Goal: Task Accomplishment & Management: Use online tool/utility

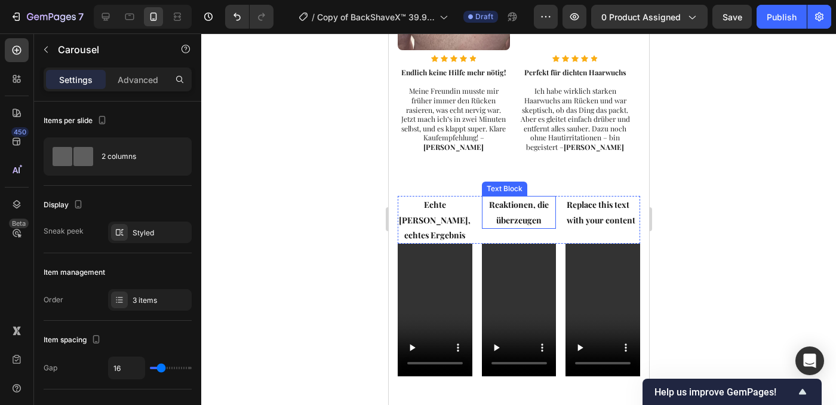
scroll to position [941, 0]
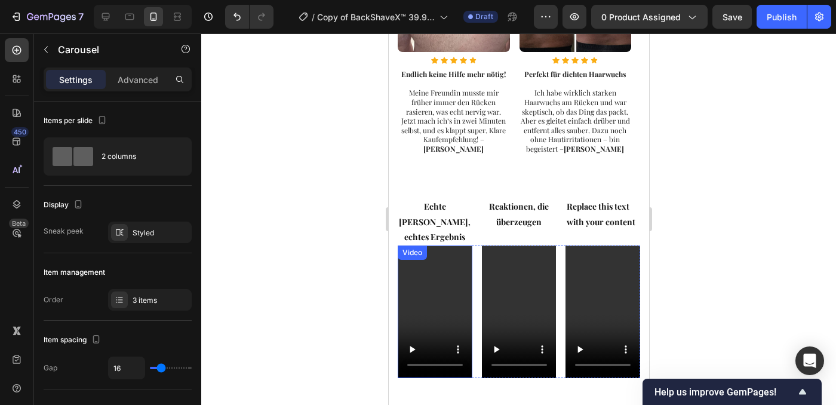
click at [429, 247] on video at bounding box center [434, 311] width 75 height 133
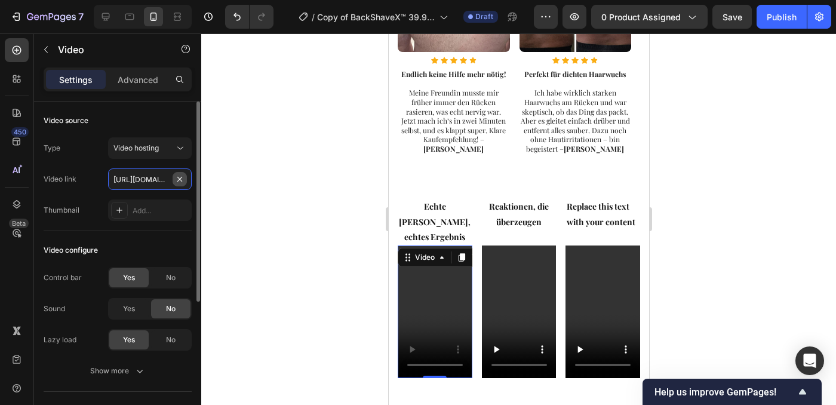
click at [155, 180] on input "[URL][DOMAIN_NAME]" at bounding box center [150, 178] width 84 height 21
click at [156, 180] on input "text" at bounding box center [150, 178] width 84 height 21
paste input "[URL][DOMAIN_NAME]"
type input "[URL][DOMAIN_NAME]"
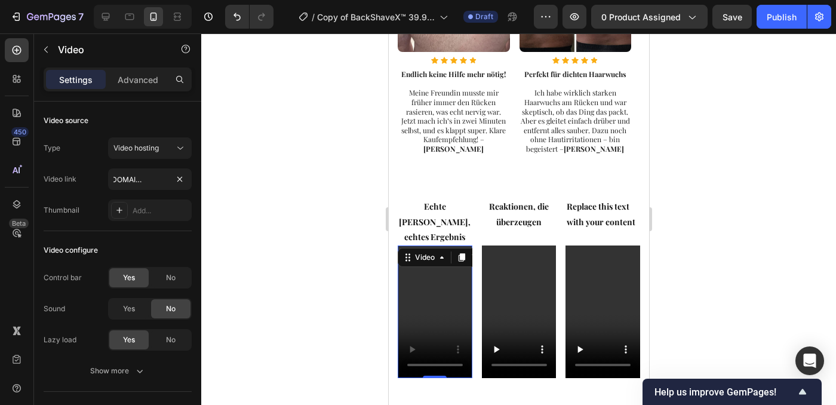
click at [421, 274] on video at bounding box center [434, 311] width 75 height 133
click at [444, 297] on video at bounding box center [434, 311] width 75 height 133
click at [485, 292] on video at bounding box center [518, 311] width 75 height 133
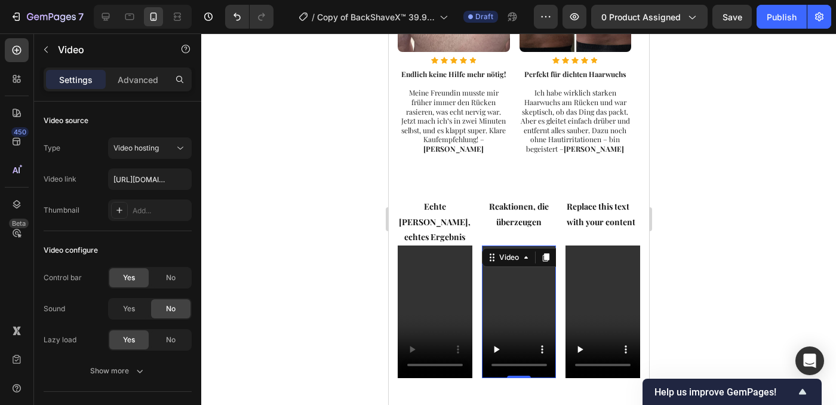
scroll to position [231, 0]
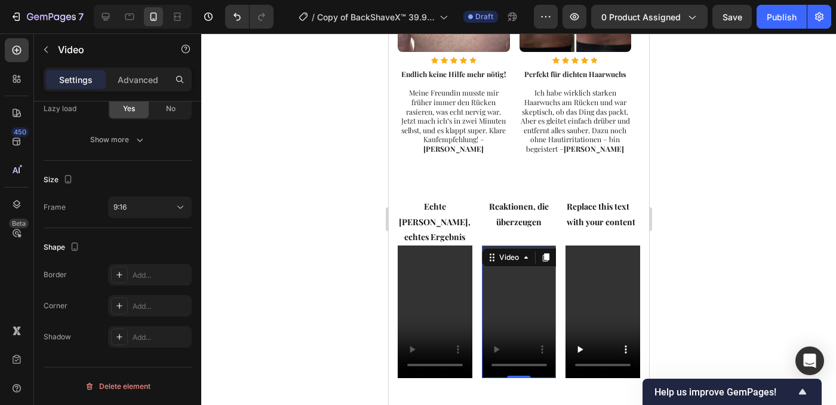
click at [542, 300] on video at bounding box center [518, 311] width 75 height 133
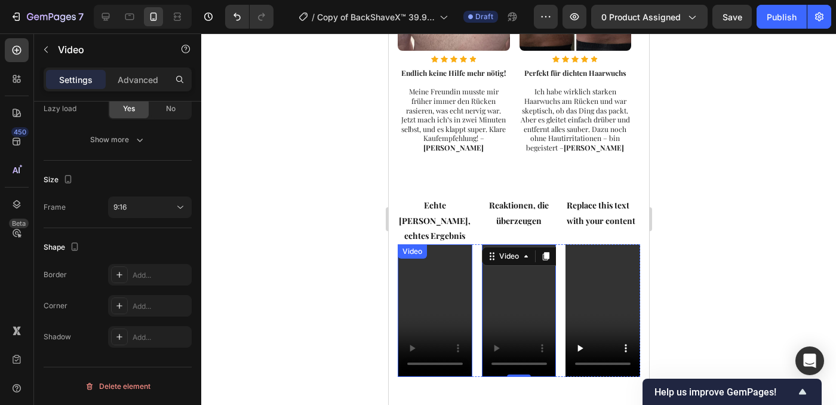
scroll to position [943, 0]
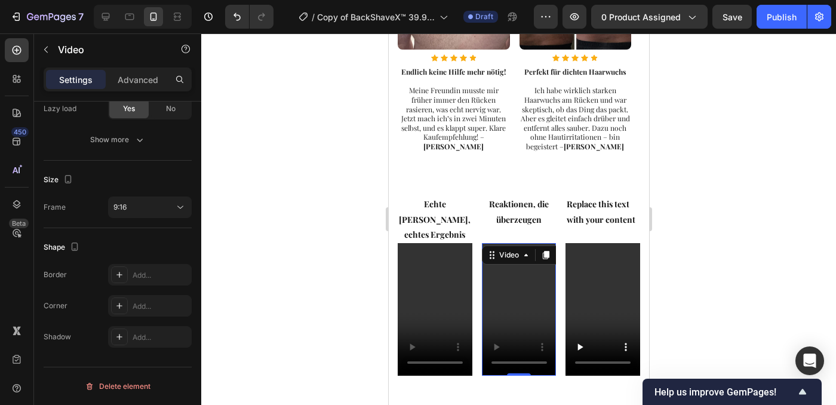
click at [714, 235] on div at bounding box center [518, 218] width 635 height 371
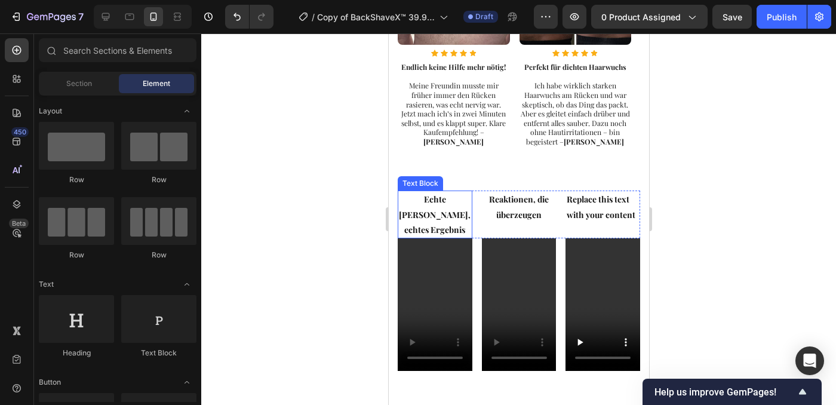
scroll to position [978, 0]
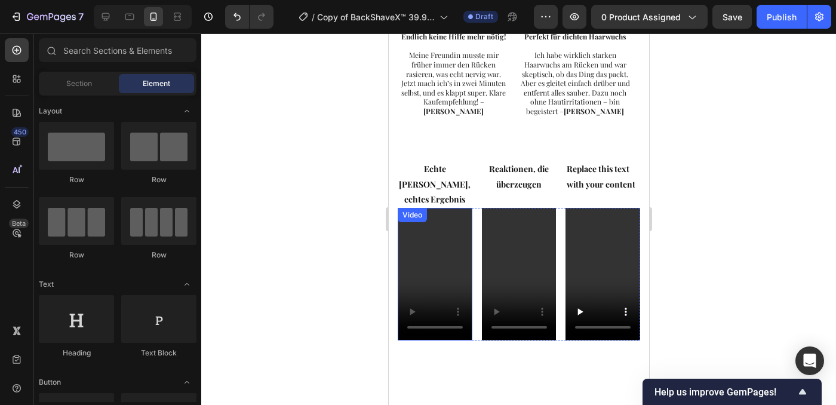
click at [421, 260] on video at bounding box center [434, 274] width 75 height 133
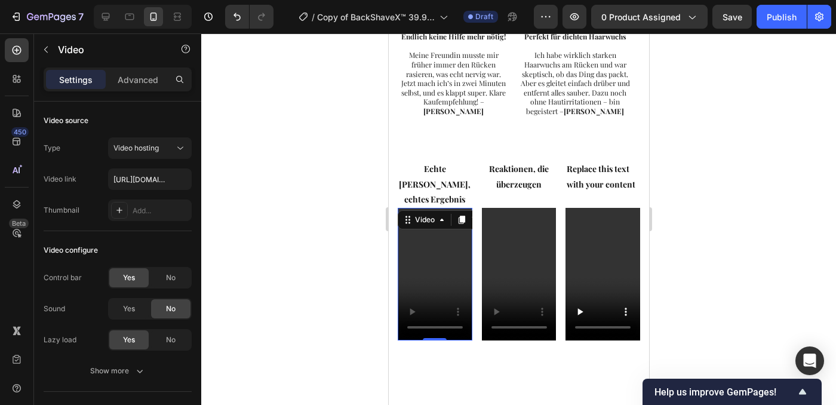
click at [422, 257] on video at bounding box center [434, 274] width 75 height 133
click at [771, 258] on div at bounding box center [518, 218] width 635 height 371
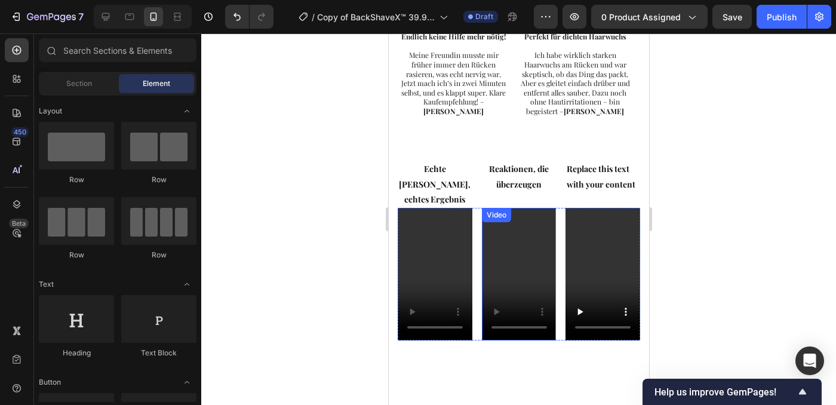
click at [513, 243] on video at bounding box center [518, 274] width 75 height 133
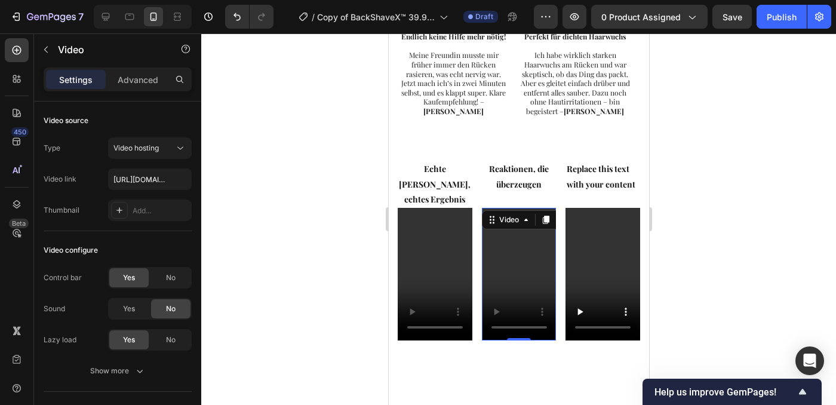
click at [513, 243] on video at bounding box center [518, 274] width 75 height 133
click at [448, 238] on video at bounding box center [434, 274] width 75 height 133
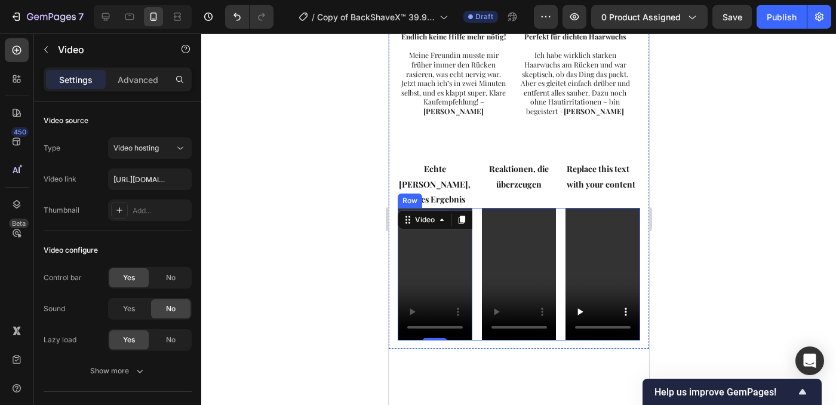
scroll to position [231, 0]
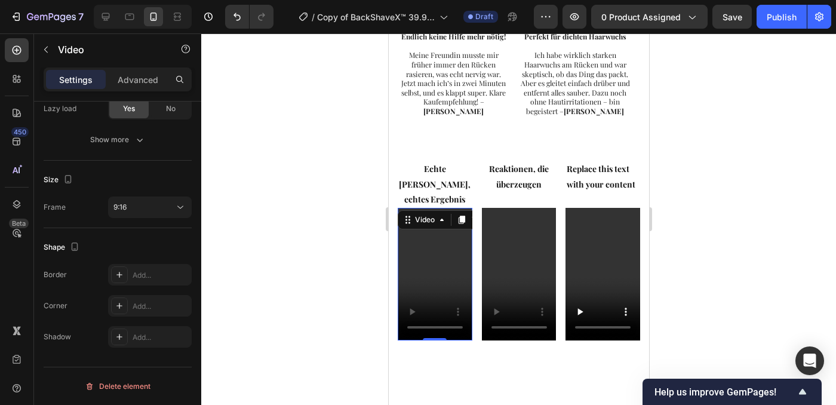
click at [445, 251] on video at bounding box center [434, 274] width 75 height 133
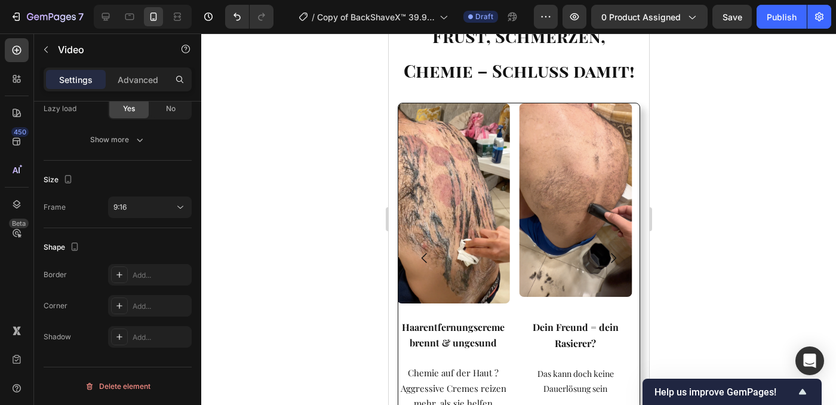
scroll to position [1067, 0]
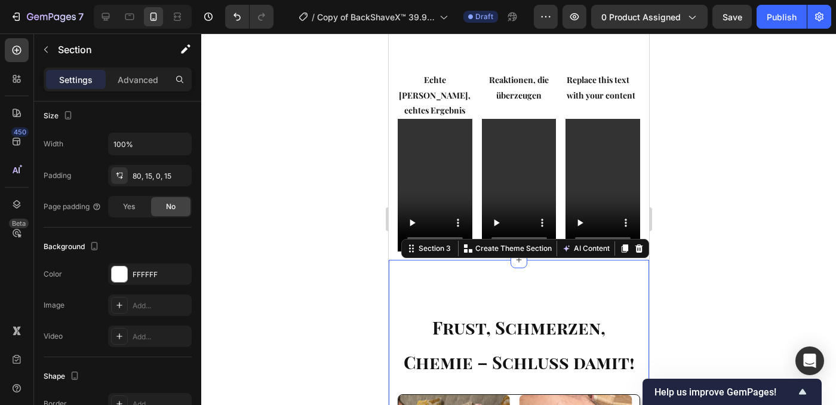
scroll to position [0, 0]
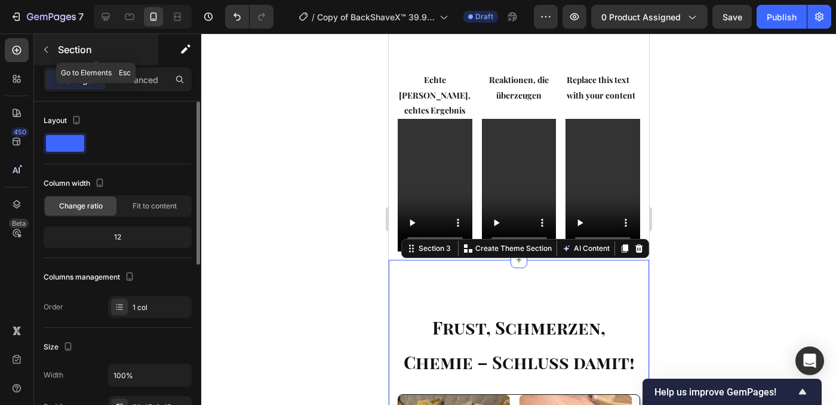
click at [46, 53] on icon "button" at bounding box center [46, 50] width 10 height 10
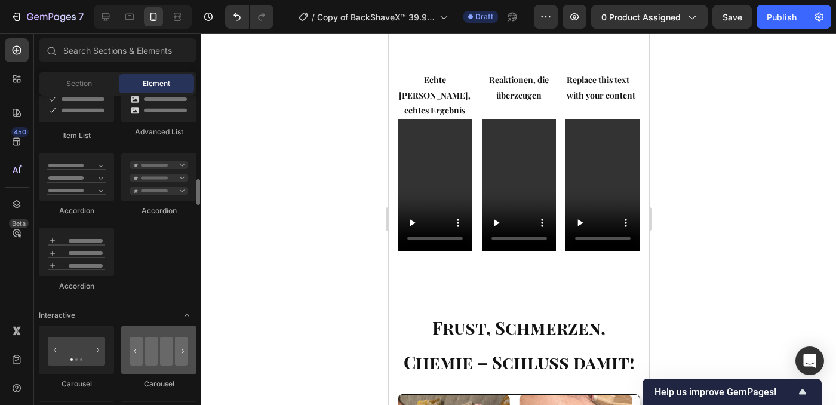
scroll to position [1119, 0]
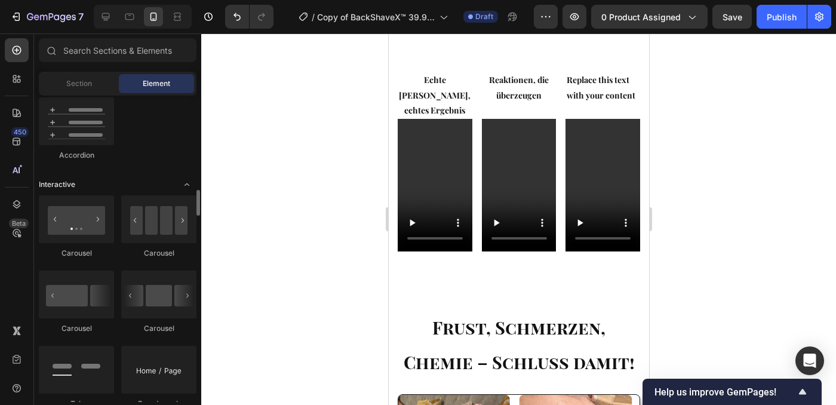
click at [187, 183] on icon "Toggle open" at bounding box center [187, 185] width 10 height 10
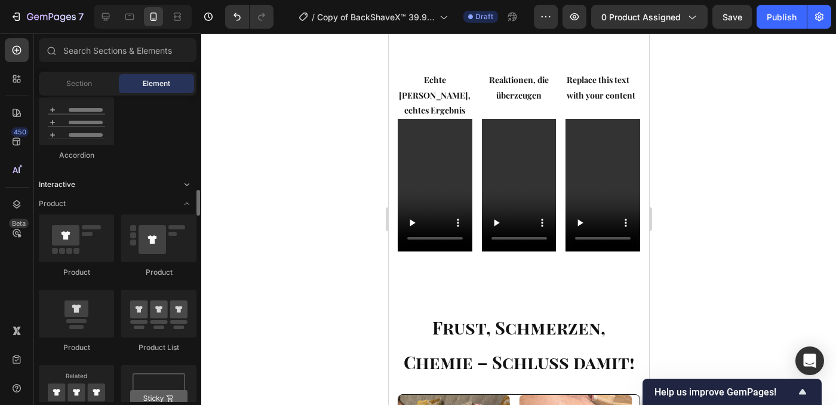
click at [187, 183] on icon "Toggle open" at bounding box center [187, 185] width 10 height 10
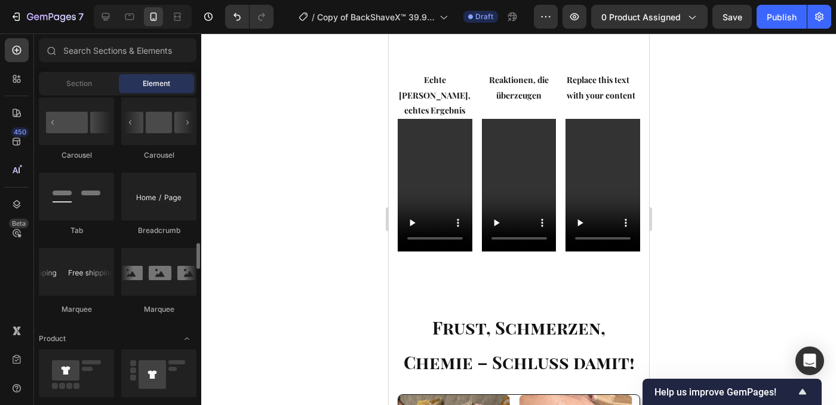
scroll to position [1328, 0]
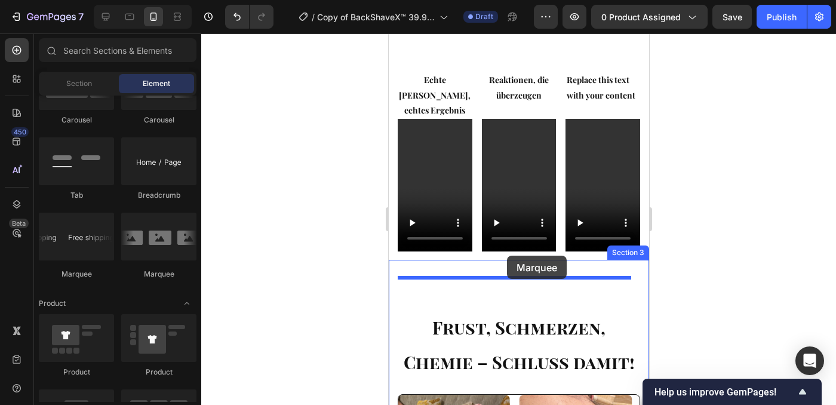
drag, startPoint x: 544, startPoint y: 276, endPoint x: 506, endPoint y: 255, distance: 43.8
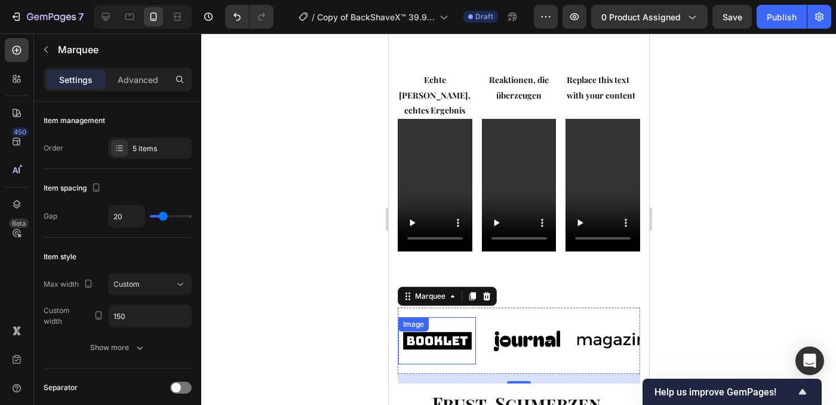
click at [459, 324] on img at bounding box center [437, 340] width 78 height 33
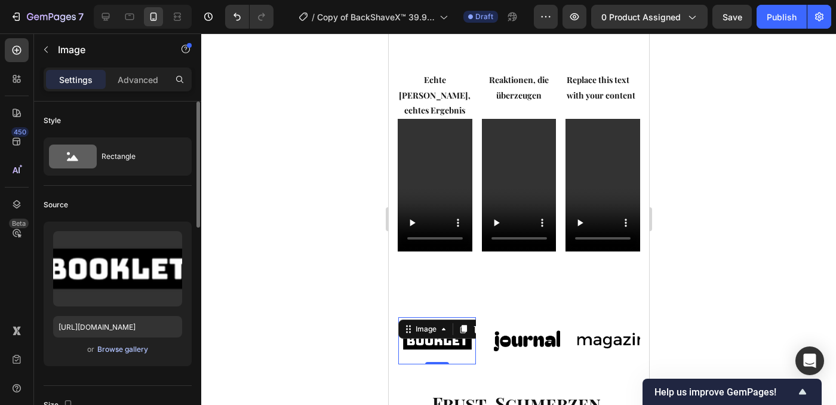
click at [133, 351] on div "Browse gallery" at bounding box center [122, 349] width 51 height 11
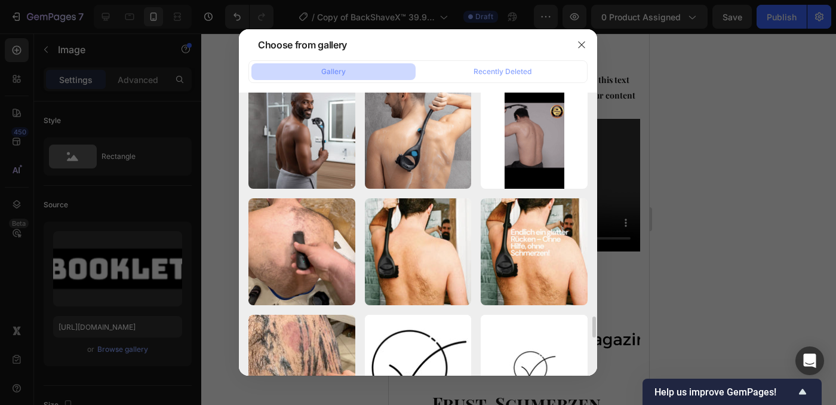
scroll to position [3010, 0]
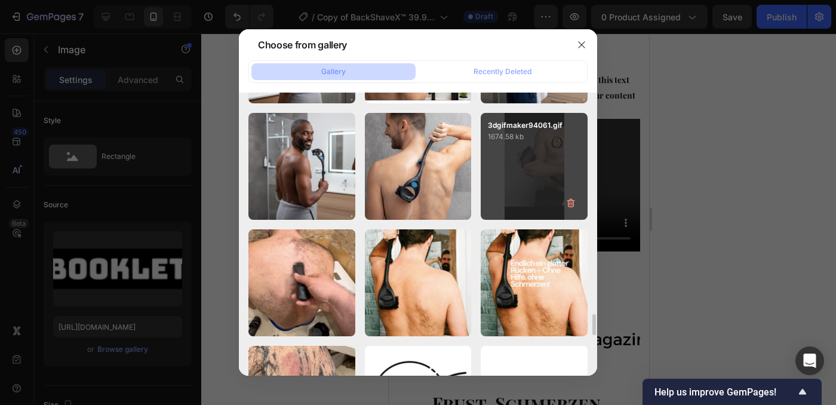
click at [516, 184] on div "3dgifmaker94061.gif 1674.58 kb" at bounding box center [534, 166] width 107 height 107
type input "[URL][DOMAIN_NAME]"
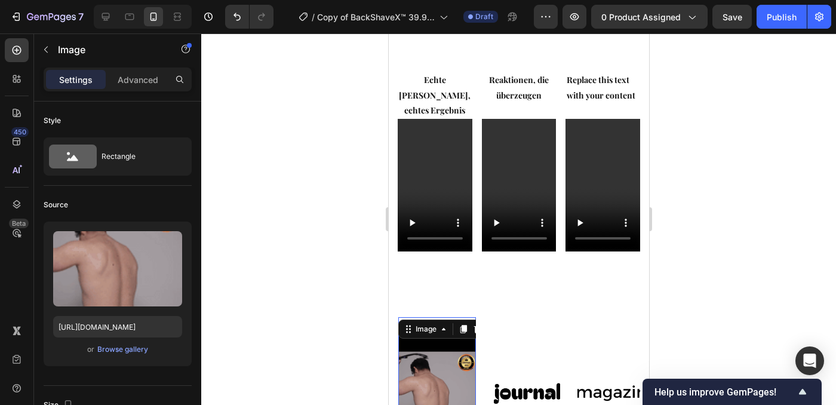
scroll to position [1214, 0]
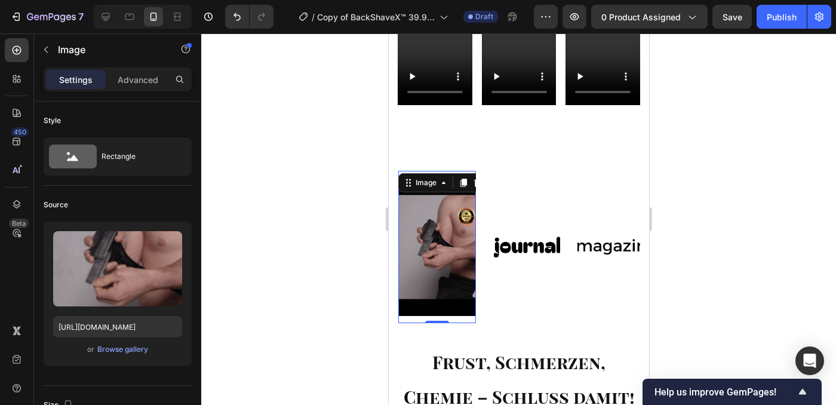
click at [771, 213] on div at bounding box center [518, 218] width 635 height 371
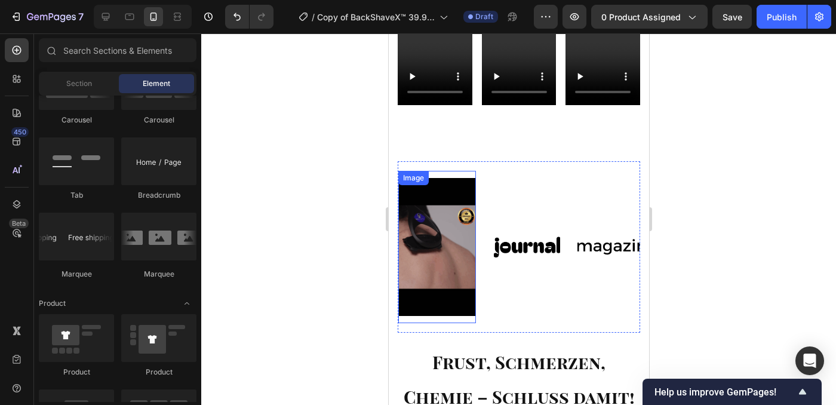
click at [450, 230] on img at bounding box center [437, 247] width 78 height 138
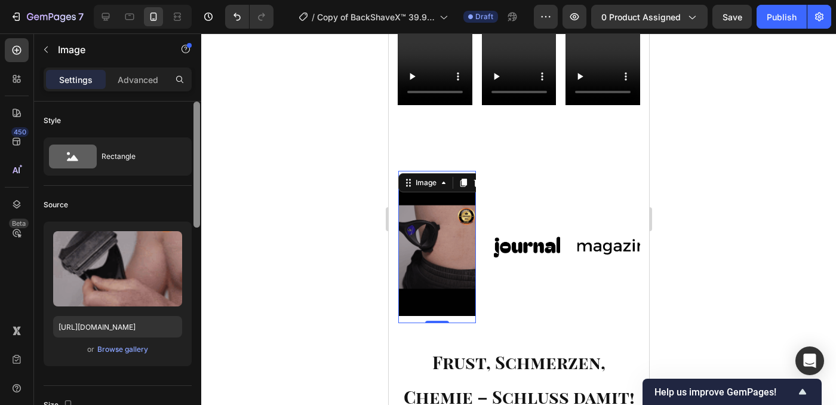
click at [203, 0] on div "7 Version history / Copy of BackShaveX™ 39.95€ Preis test – Mühelose Rückenrasu…" at bounding box center [418, 0] width 836 height 0
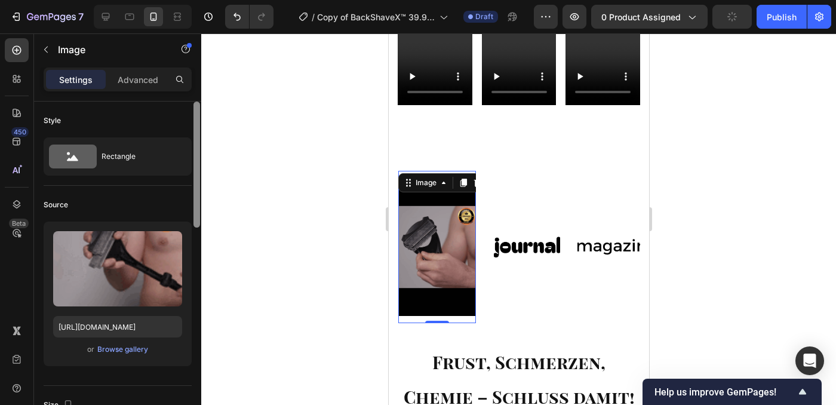
click at [198, 227] on div at bounding box center [196, 164] width 7 height 126
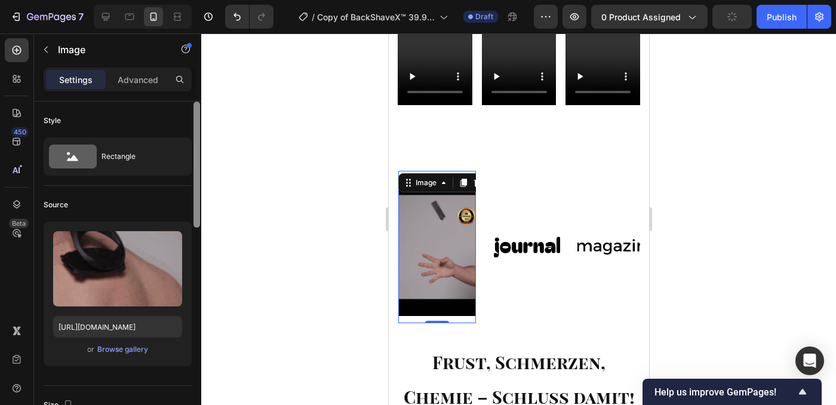
click at [199, 227] on div at bounding box center [196, 164] width 7 height 126
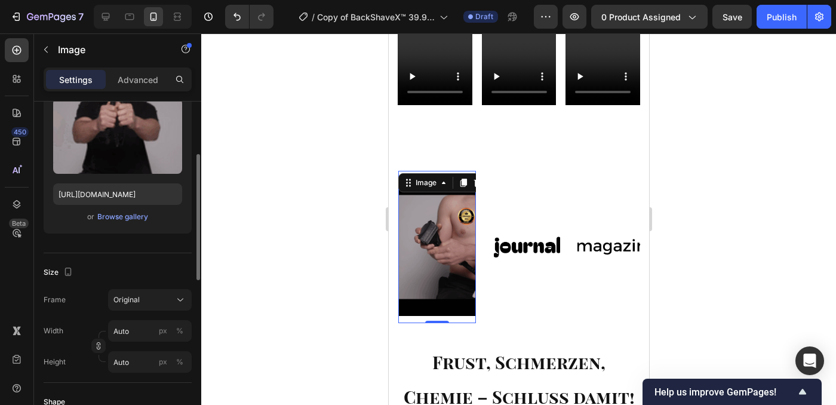
scroll to position [151, 0]
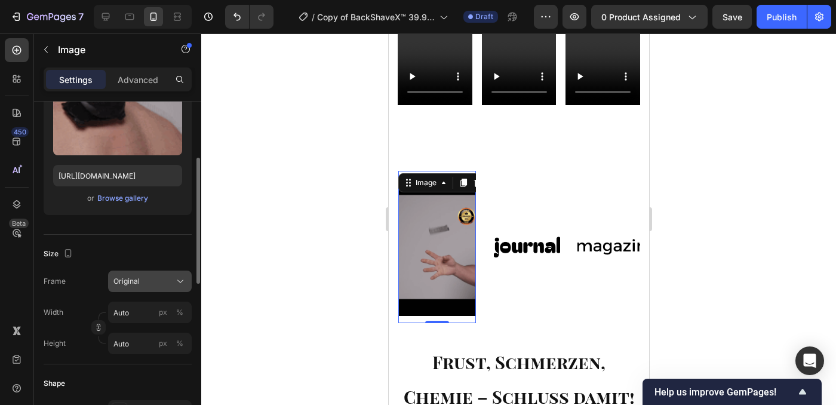
click at [161, 279] on div "Original" at bounding box center [142, 281] width 58 height 11
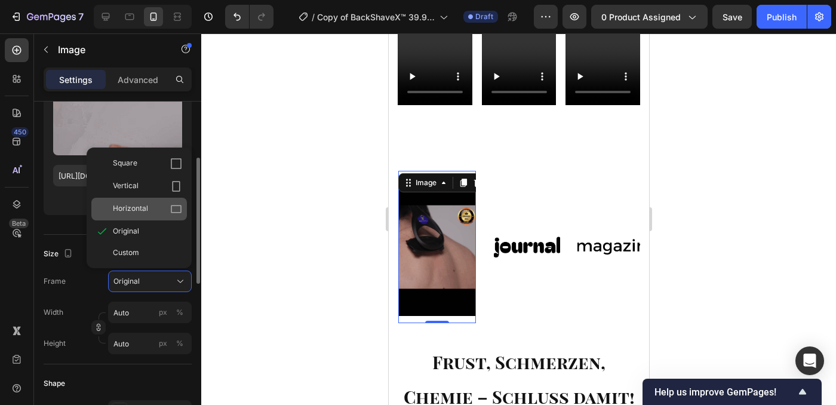
click at [143, 217] on div "Horizontal" at bounding box center [139, 209] width 96 height 23
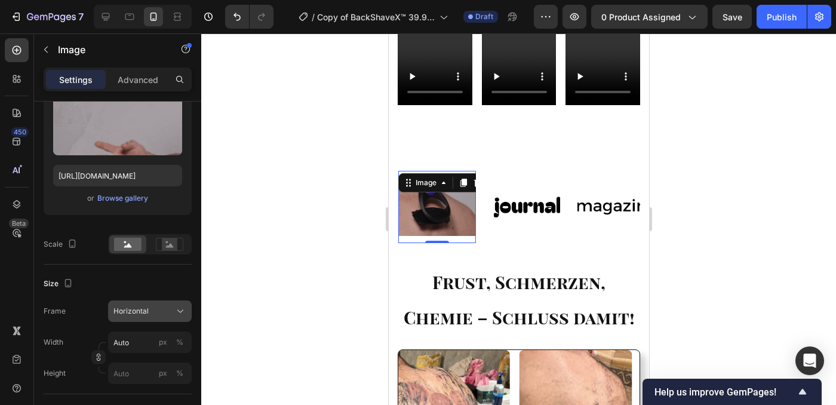
click at [156, 315] on div "Horizontal" at bounding box center [142, 311] width 58 height 11
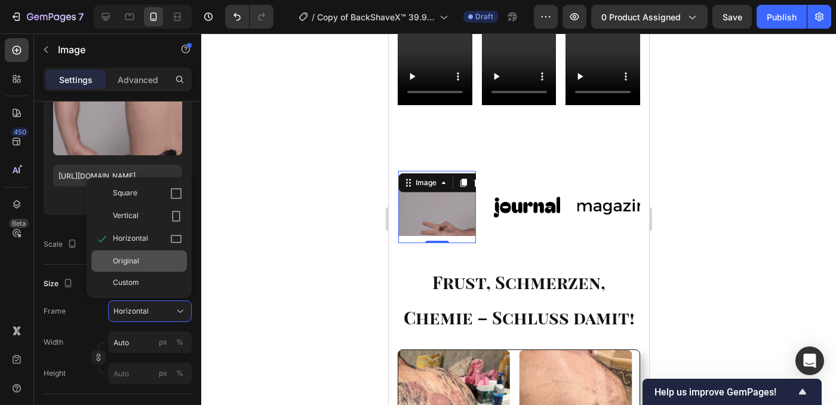
click at [133, 261] on span "Original" at bounding box center [126, 260] width 26 height 11
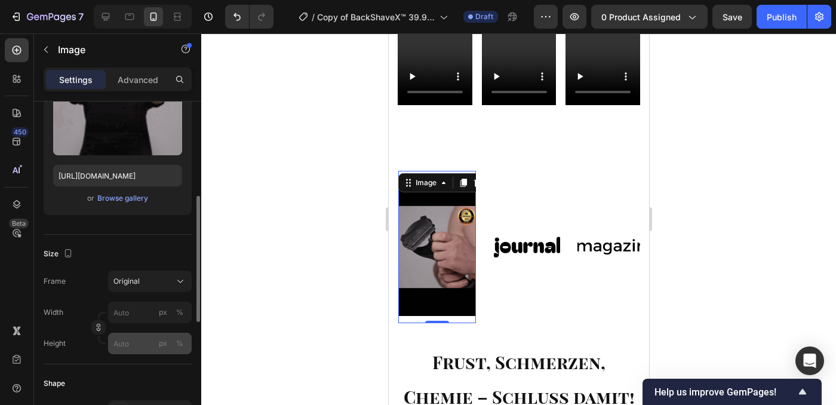
scroll to position [178, 0]
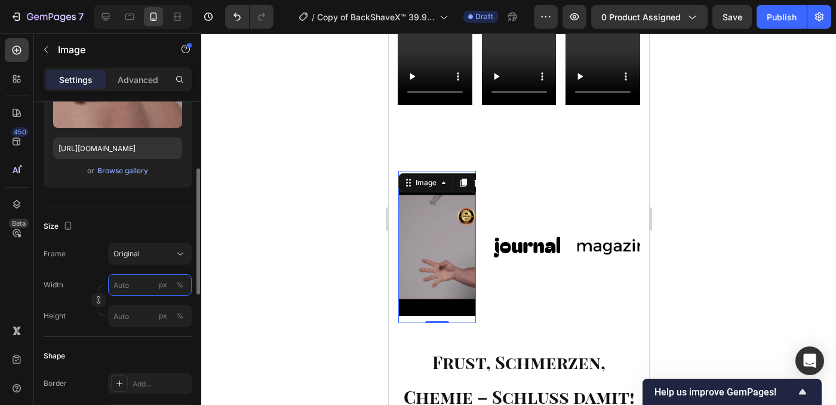
click at [144, 286] on input "px %" at bounding box center [150, 284] width 84 height 21
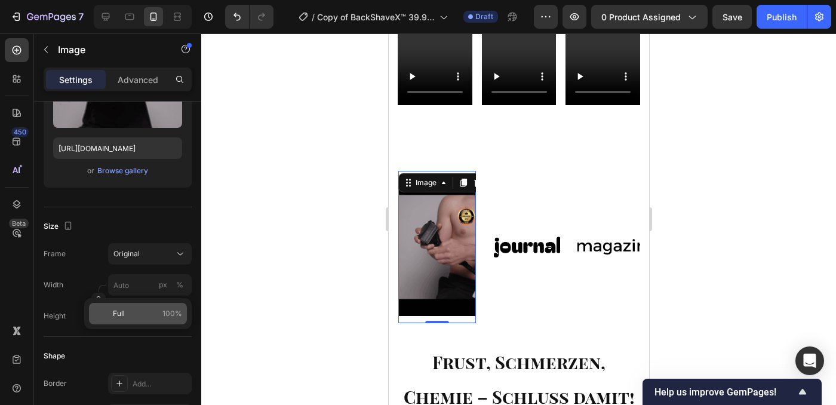
click at [145, 315] on p "Full 100%" at bounding box center [147, 313] width 69 height 11
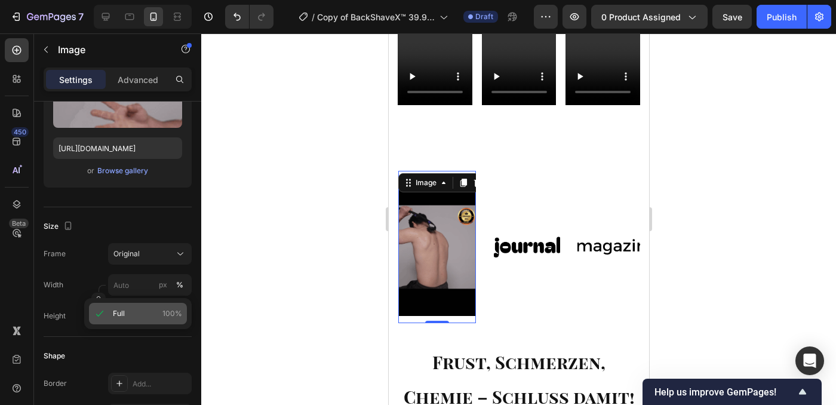
type input "100"
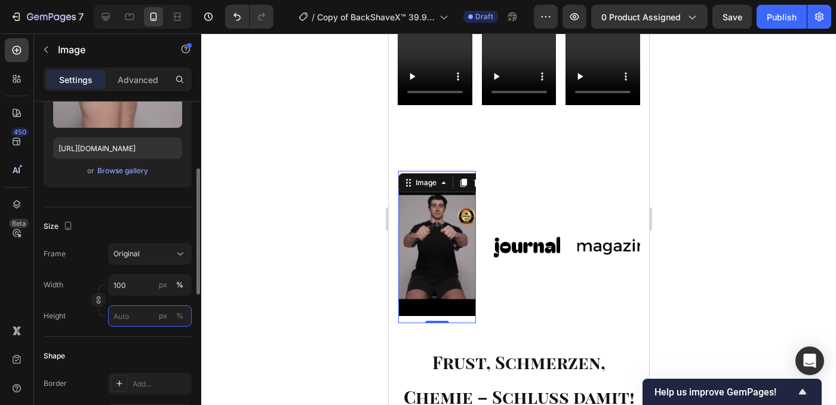
click at [143, 310] on input "px %" at bounding box center [150, 315] width 84 height 21
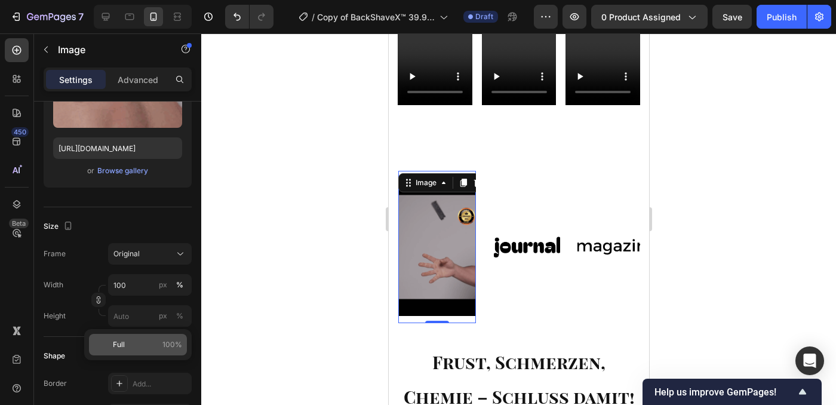
click at [111, 347] on div "Full 100%" at bounding box center [138, 344] width 98 height 21
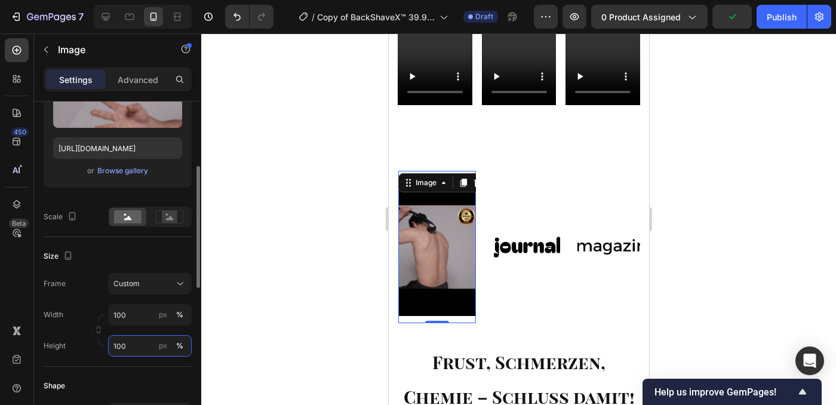
click at [138, 347] on input "100" at bounding box center [150, 345] width 84 height 21
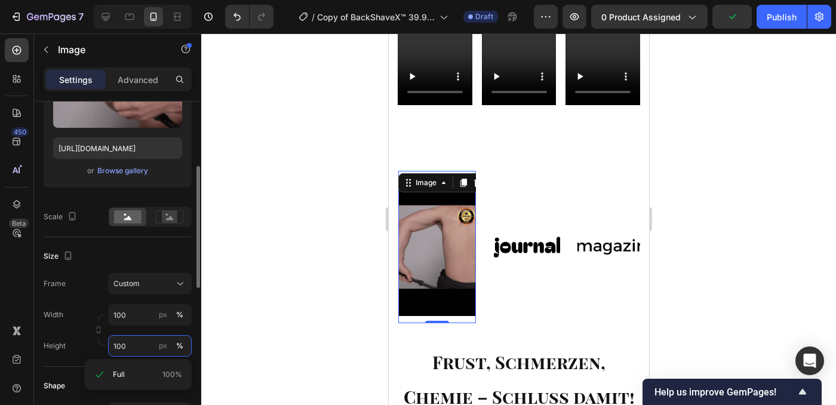
click at [138, 347] on input "100" at bounding box center [150, 345] width 84 height 21
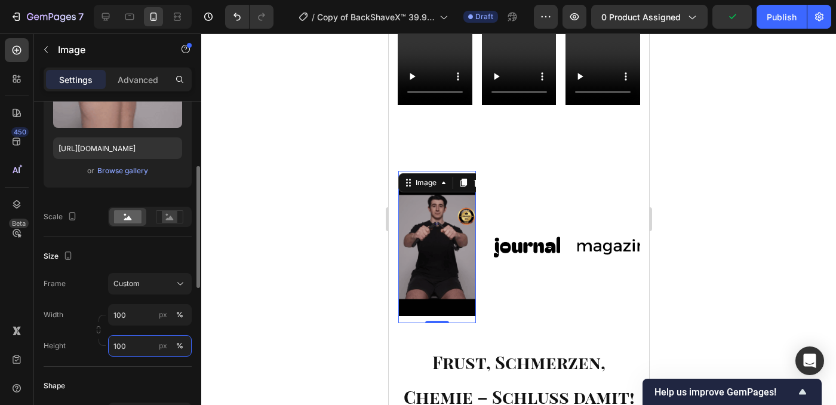
click at [138, 347] on input "100" at bounding box center [150, 345] width 84 height 21
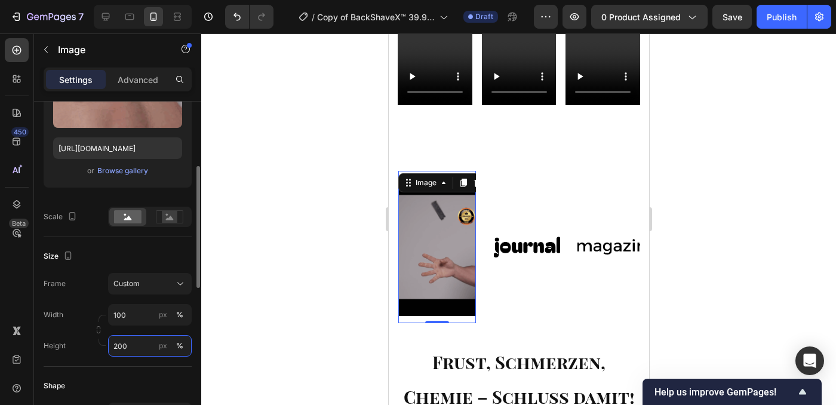
type input "200"
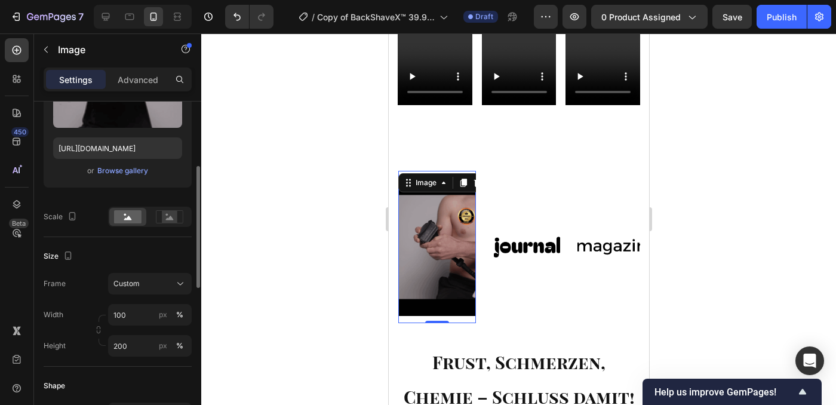
click at [158, 337] on div "px %" at bounding box center [171, 345] width 31 height 21
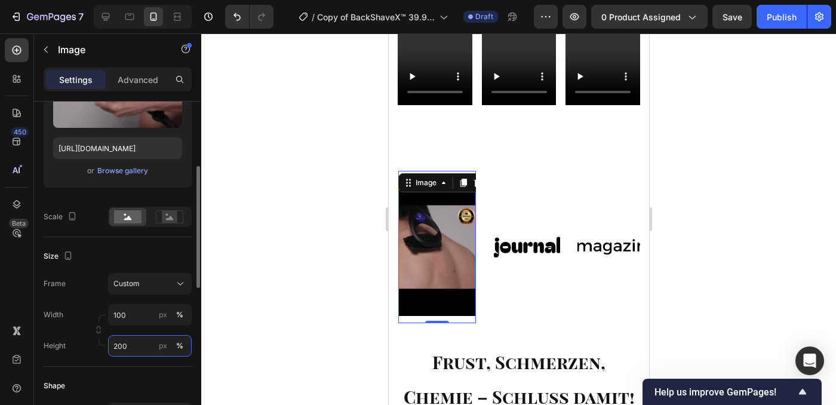
click at [158, 337] on input "200" at bounding box center [150, 345] width 84 height 21
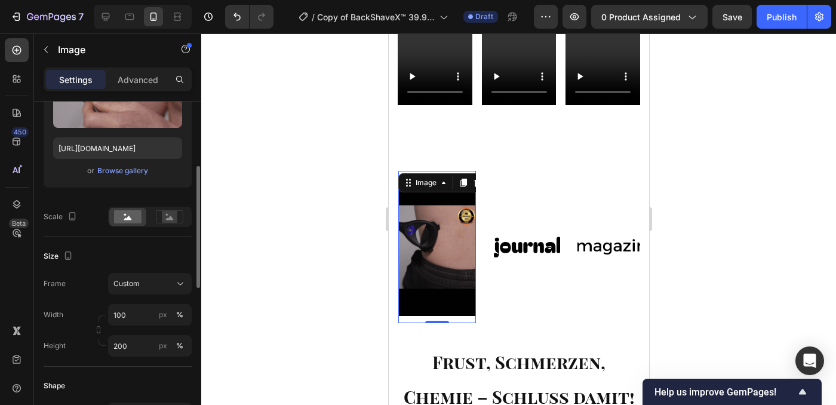
click at [193, 363] on div at bounding box center [196, 269] width 9 height 337
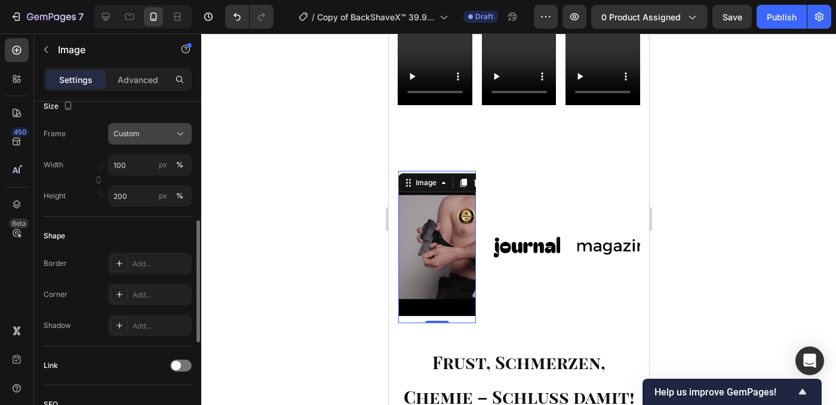
scroll to position [175, 0]
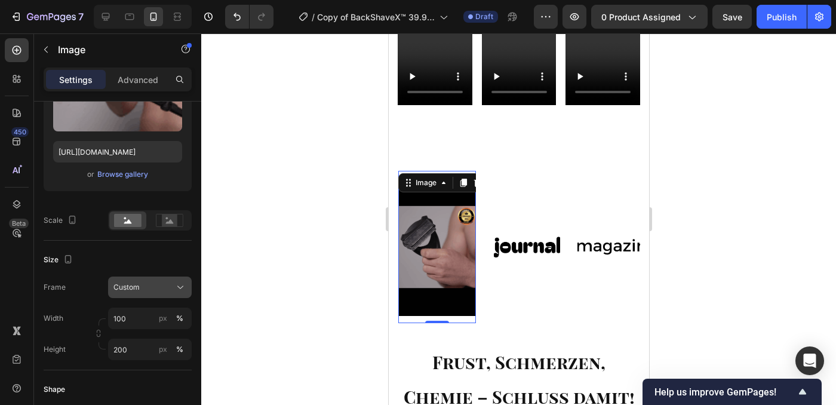
click at [147, 297] on button "Custom" at bounding box center [150, 286] width 84 height 21
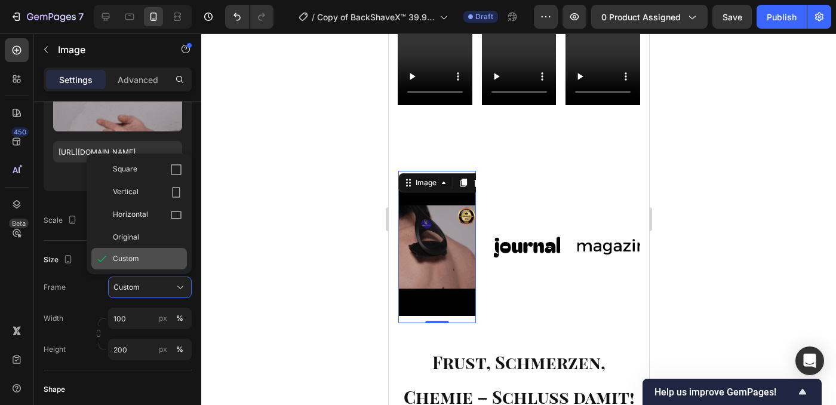
click at [148, 261] on div "Custom" at bounding box center [147, 258] width 69 height 11
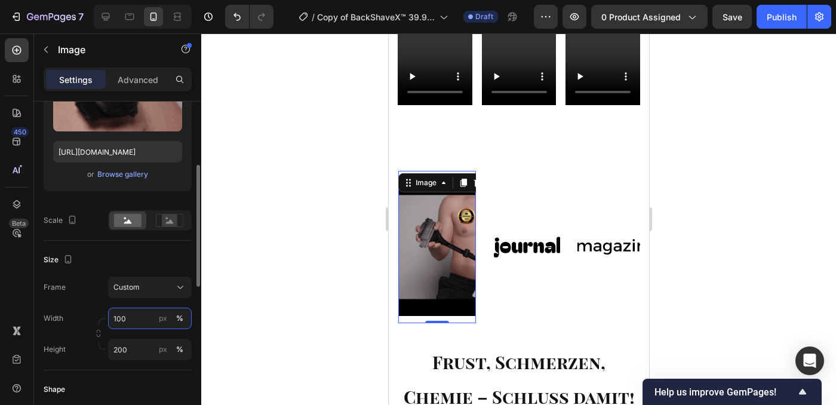
click at [140, 315] on input "100" at bounding box center [150, 317] width 84 height 21
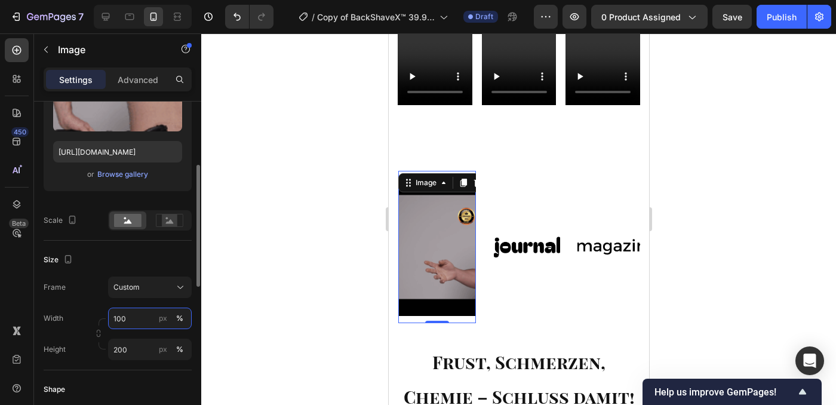
click at [140, 315] on input "100" at bounding box center [150, 317] width 84 height 21
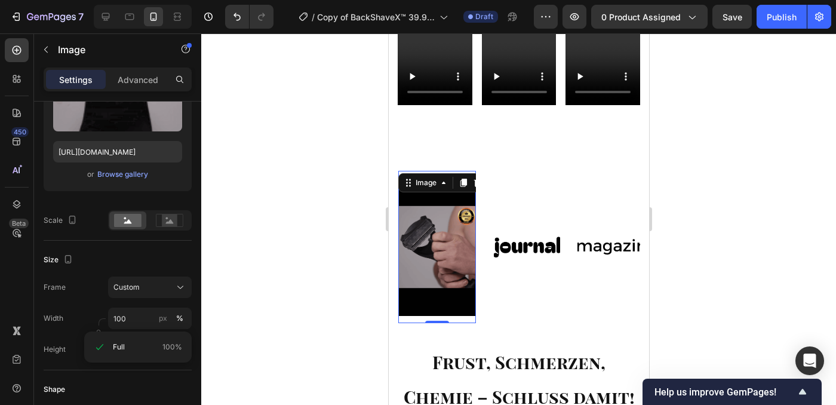
click at [203, 285] on div at bounding box center [518, 218] width 635 height 371
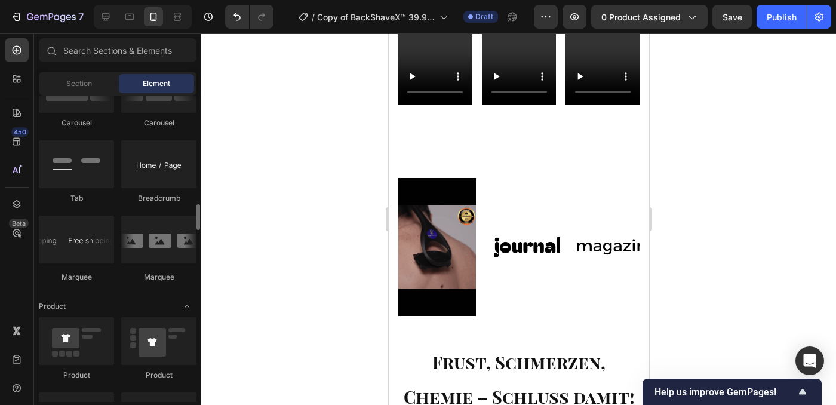
scroll to position [1322, 0]
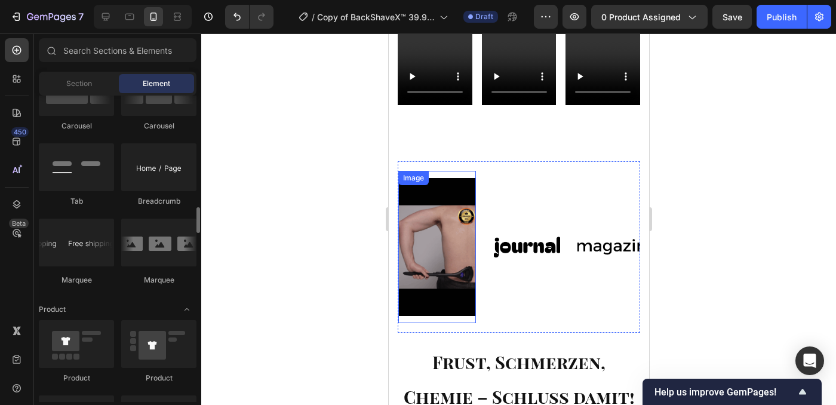
click at [460, 213] on img at bounding box center [437, 247] width 78 height 138
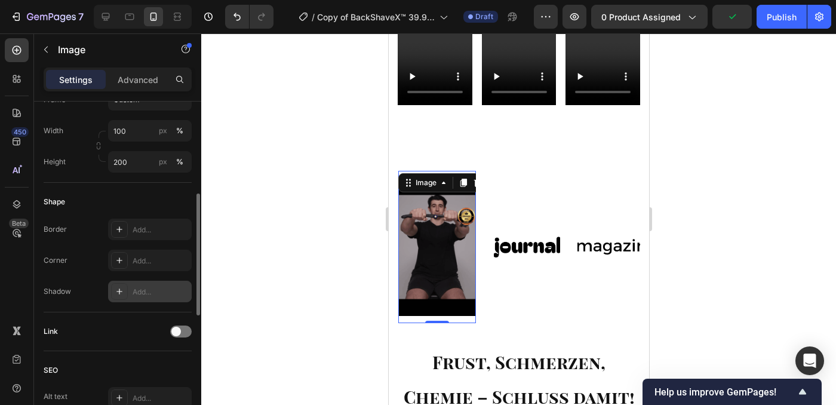
scroll to position [334, 0]
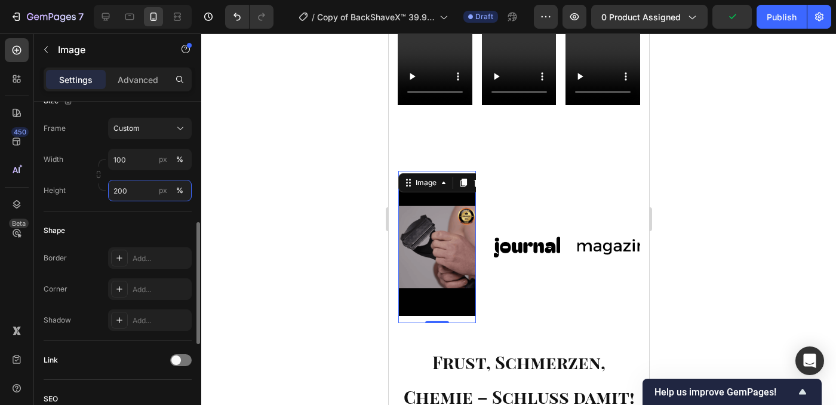
click at [128, 190] on input "200" at bounding box center [150, 190] width 84 height 21
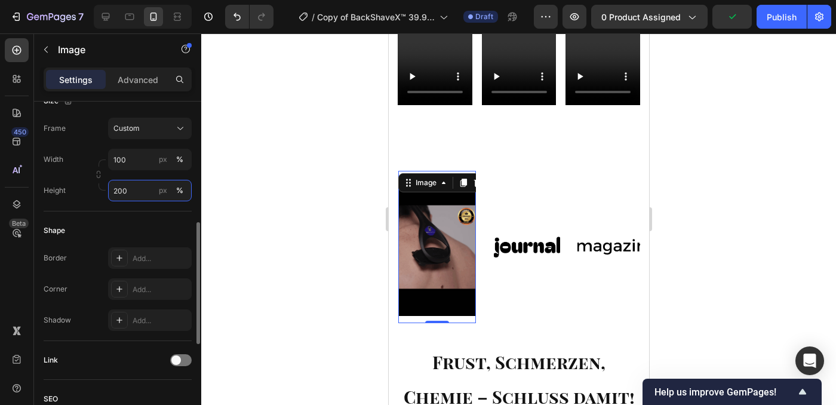
click at [128, 191] on input "200" at bounding box center [150, 190] width 84 height 21
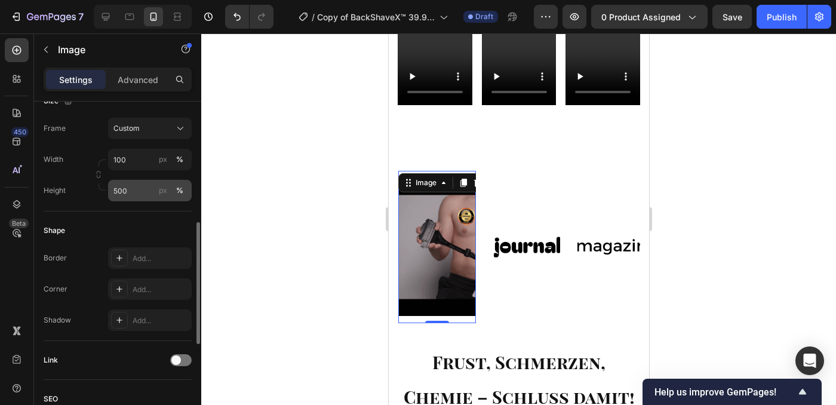
click at [177, 188] on div "%" at bounding box center [179, 190] width 7 height 11
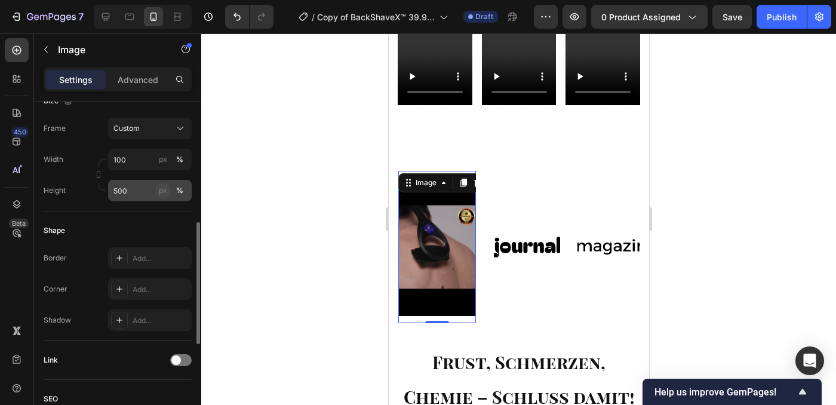
click at [165, 190] on div "px" at bounding box center [163, 190] width 8 height 11
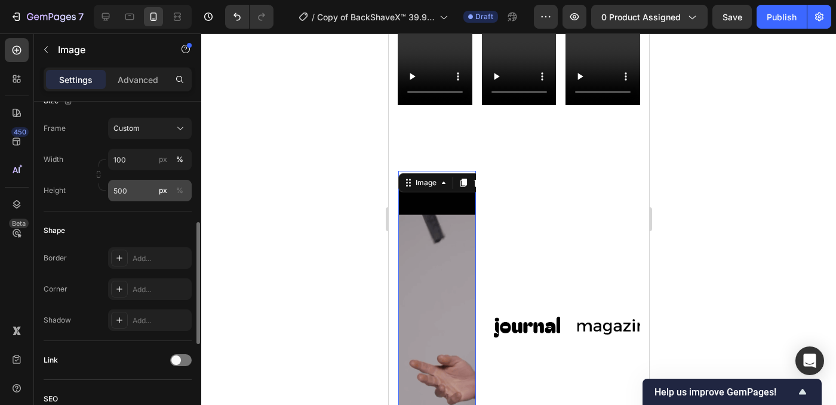
click at [164, 193] on div "px" at bounding box center [163, 190] width 8 height 11
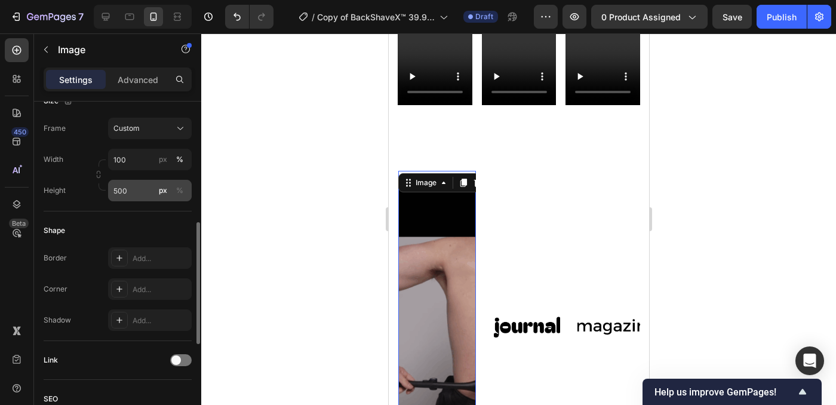
click at [164, 193] on div "px" at bounding box center [163, 190] width 8 height 11
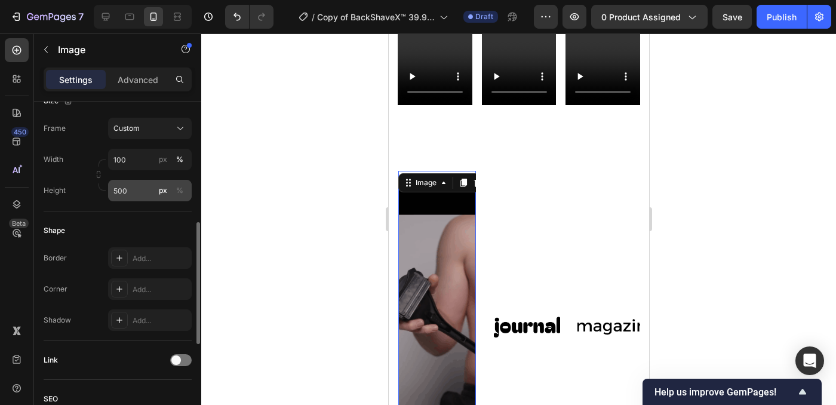
click at [164, 193] on div "px" at bounding box center [163, 190] width 8 height 11
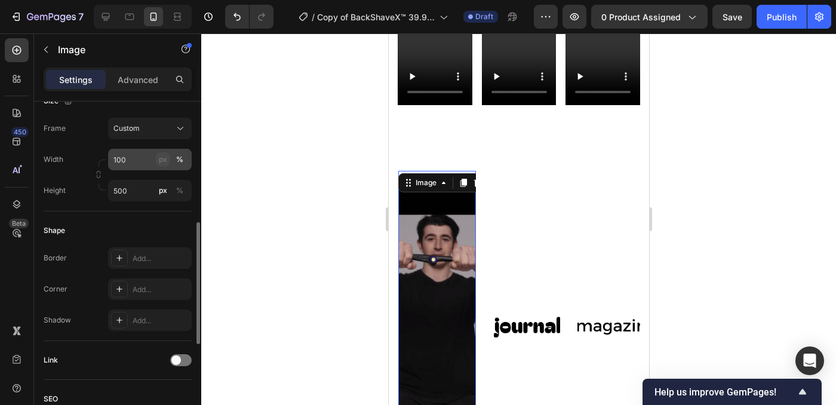
click at [165, 165] on button "px" at bounding box center [163, 159] width 14 height 14
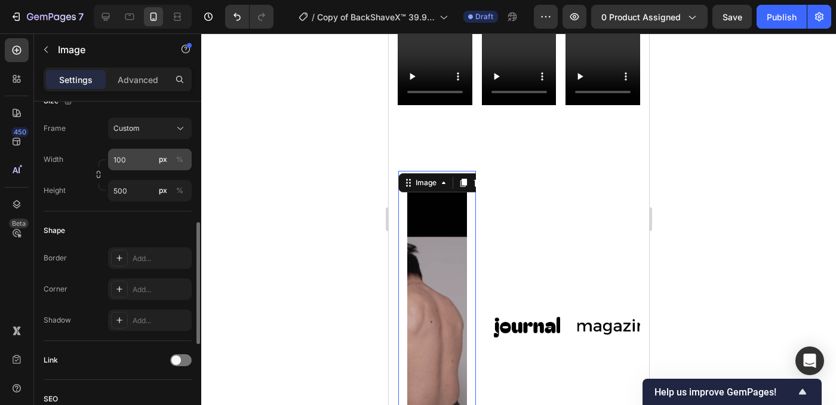
click at [165, 161] on div "px" at bounding box center [163, 159] width 8 height 11
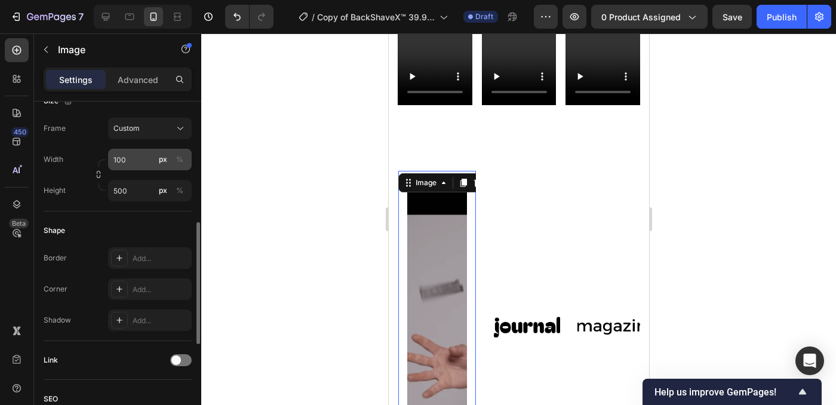
click at [165, 161] on div "px" at bounding box center [163, 159] width 8 height 11
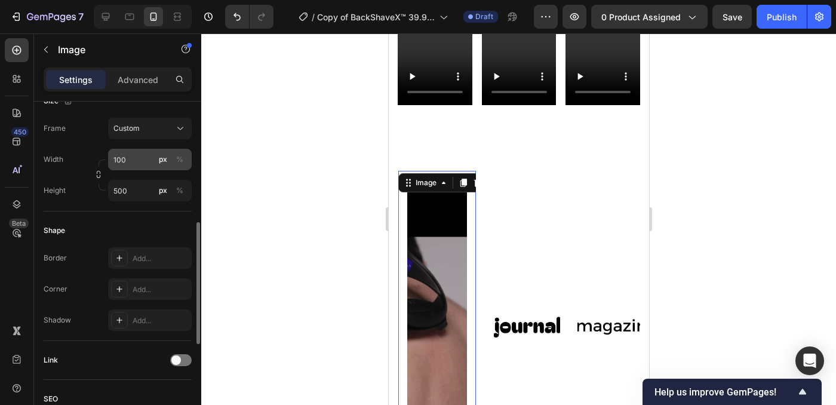
click at [165, 161] on div "px" at bounding box center [163, 159] width 8 height 11
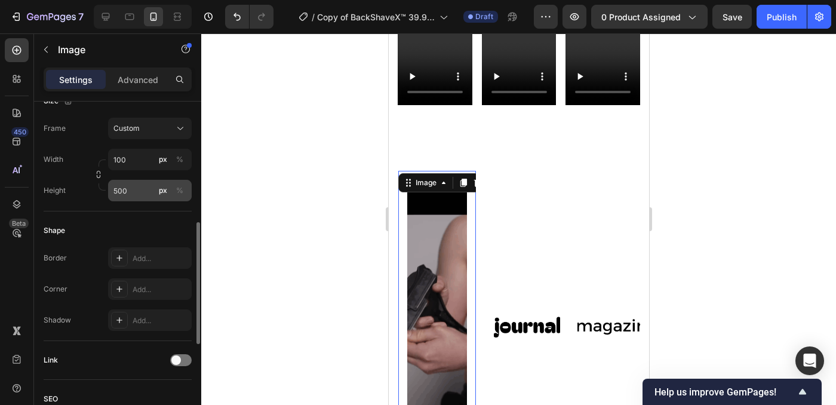
click at [164, 190] on div "px" at bounding box center [163, 190] width 8 height 11
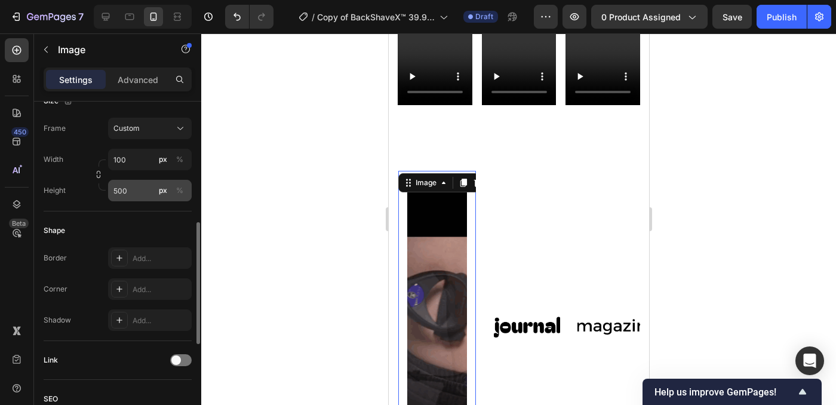
click at [164, 190] on div "px" at bounding box center [163, 190] width 8 height 11
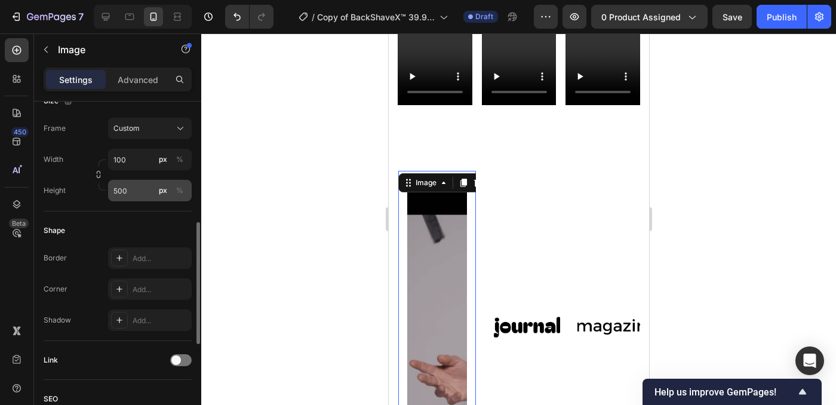
click at [164, 190] on div "px" at bounding box center [163, 190] width 8 height 11
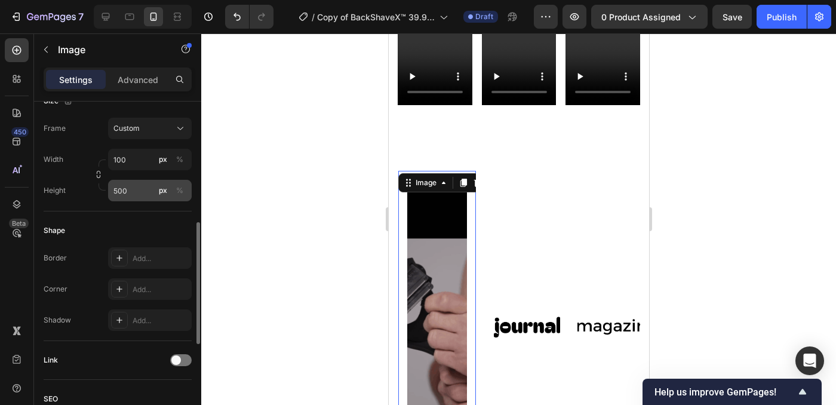
click at [164, 190] on div "px" at bounding box center [163, 190] width 8 height 11
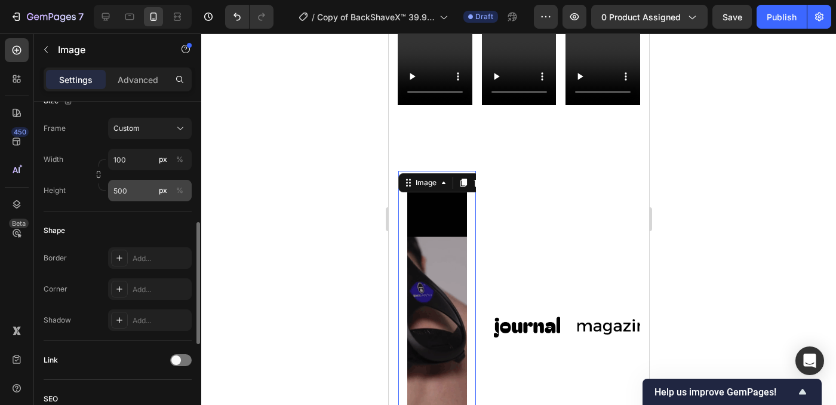
click at [164, 190] on div "px" at bounding box center [163, 190] width 8 height 11
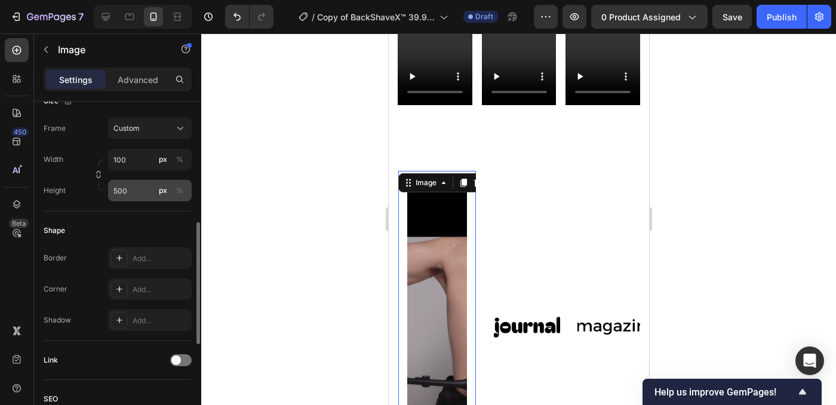
click at [164, 190] on div "px" at bounding box center [163, 190] width 8 height 11
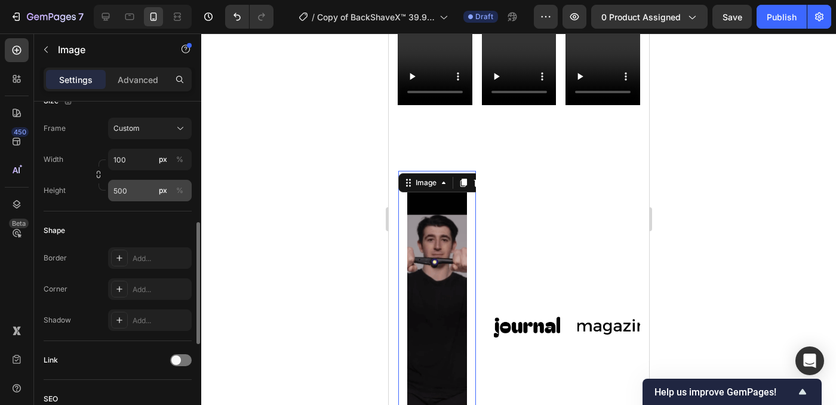
click at [164, 190] on div "px" at bounding box center [163, 190] width 8 height 11
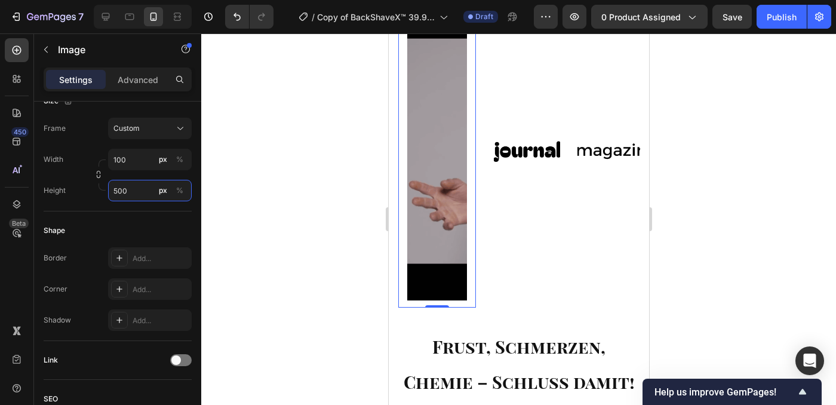
scroll to position [1337, 0]
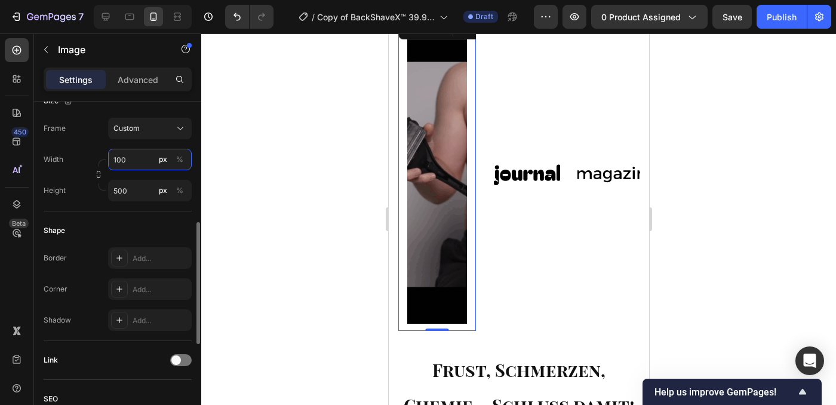
click at [135, 166] on input "100" at bounding box center [150, 159] width 84 height 21
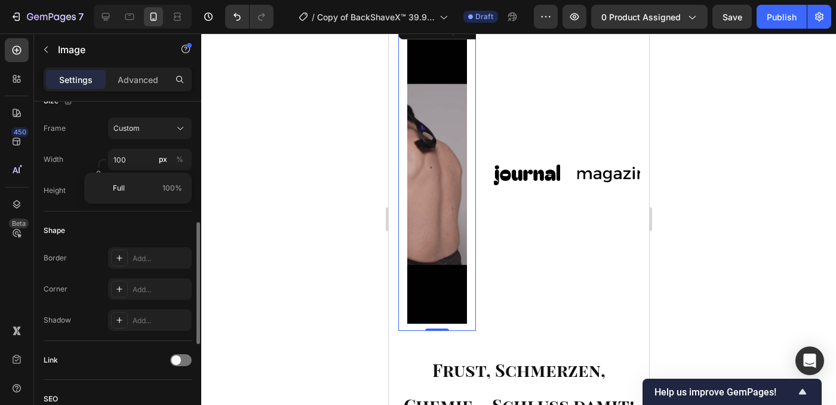
click at [141, 209] on div "Size Frame Custom Width 100 px % Height 500 px %" at bounding box center [118, 147] width 148 height 130
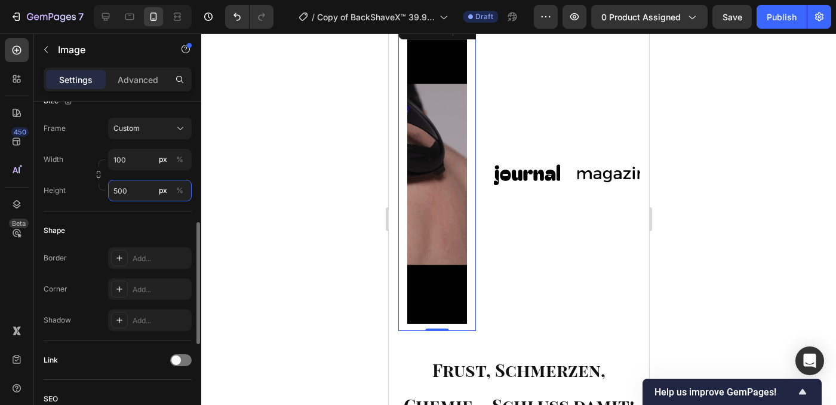
click at [137, 195] on input "500" at bounding box center [150, 190] width 84 height 21
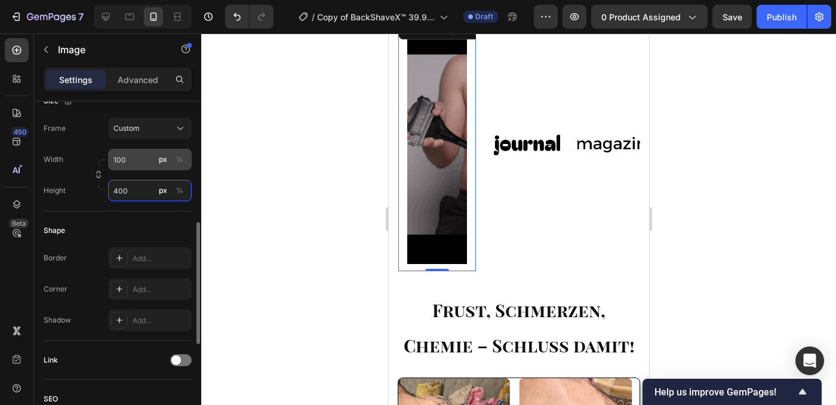
type input "400"
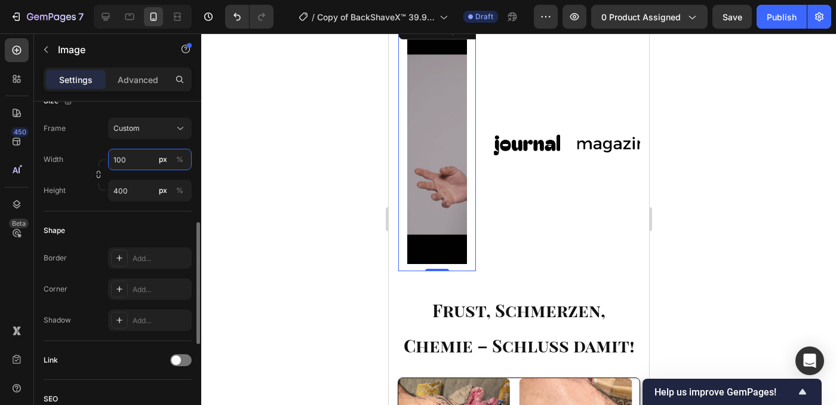
drag, startPoint x: 138, startPoint y: 158, endPoint x: 128, endPoint y: 160, distance: 11.0
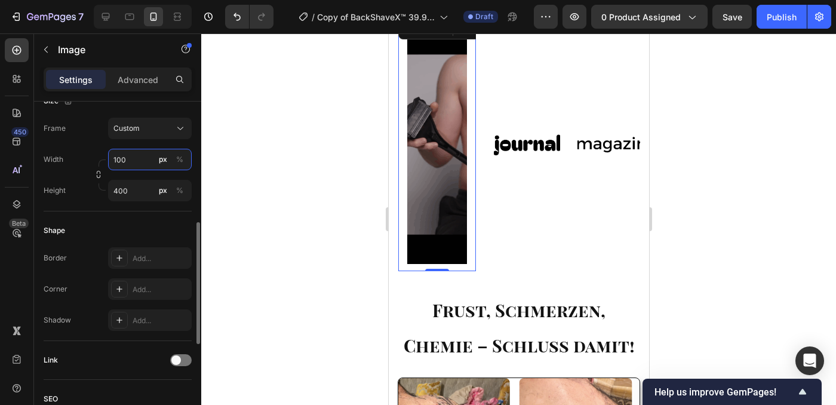
click at [138, 158] on input "100" at bounding box center [150, 159] width 84 height 21
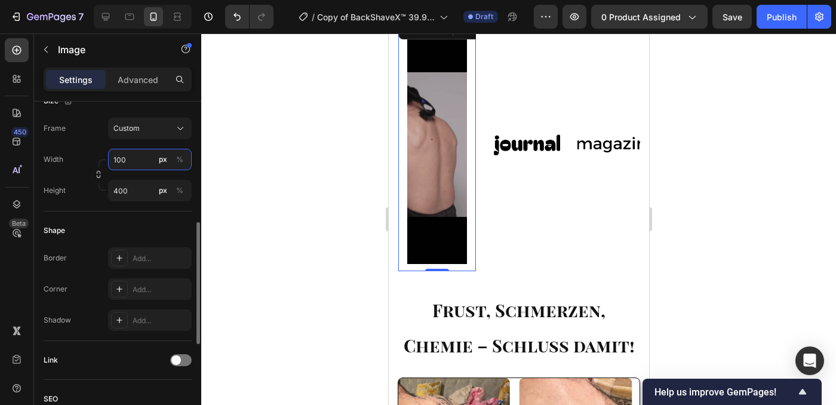
click at [138, 158] on input "100" at bounding box center [150, 159] width 84 height 21
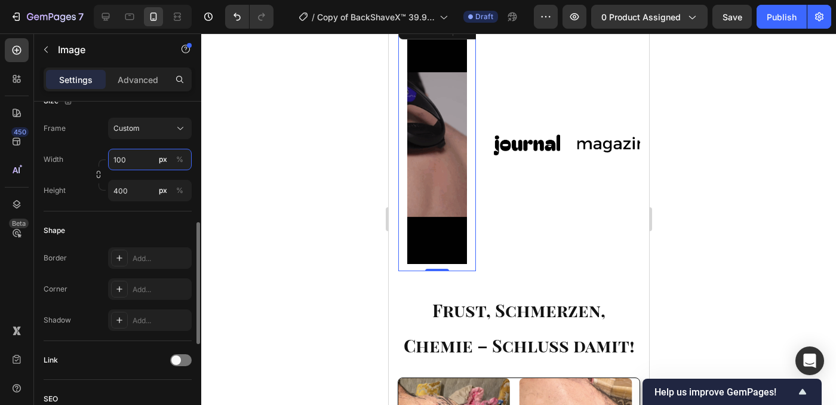
click at [138, 158] on input "100" at bounding box center [150, 159] width 84 height 21
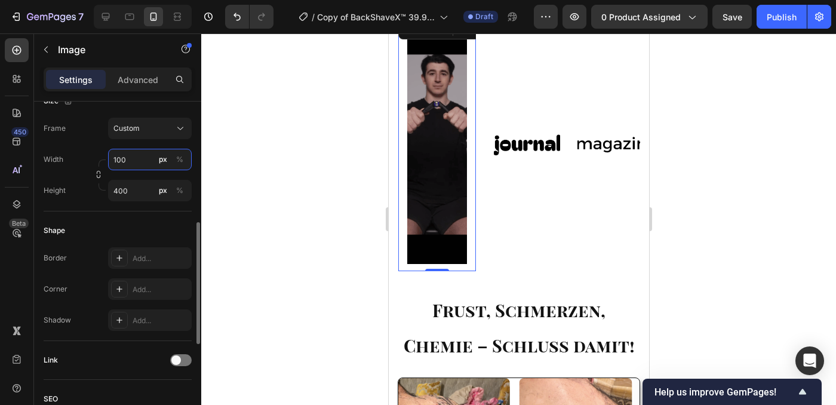
click at [128, 160] on input "100" at bounding box center [150, 159] width 84 height 21
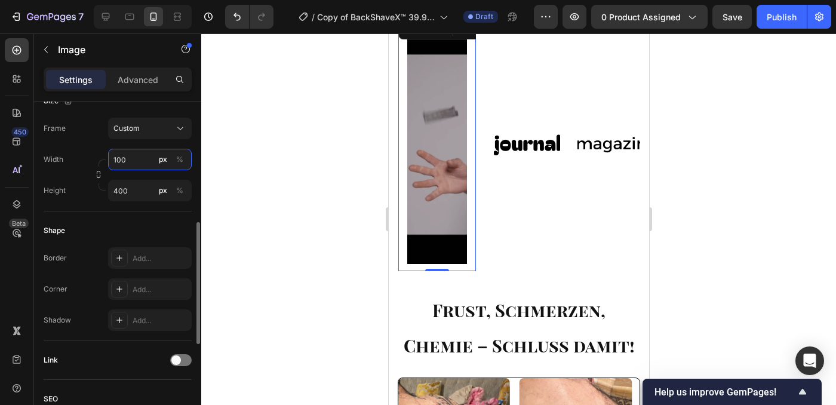
click at [128, 160] on input "100" at bounding box center [150, 159] width 84 height 21
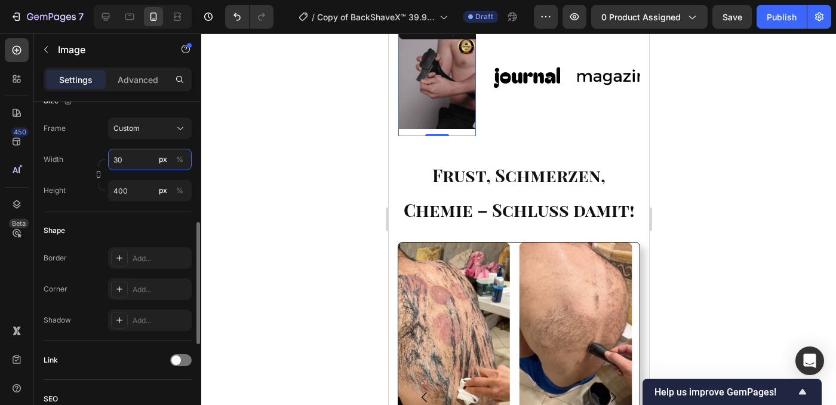
type input "3"
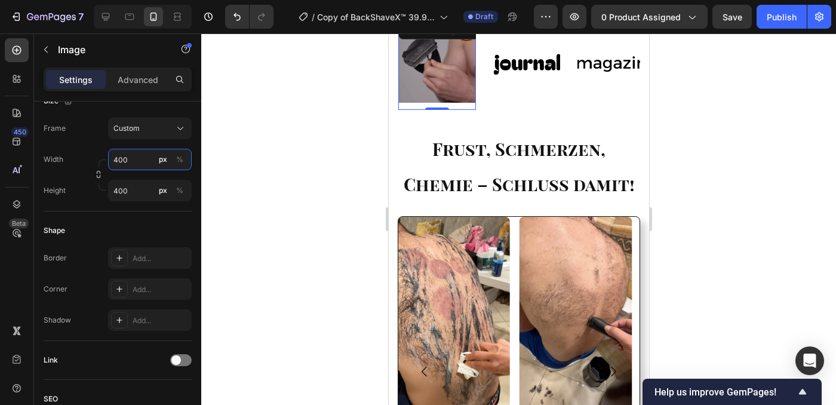
scroll to position [1210, 0]
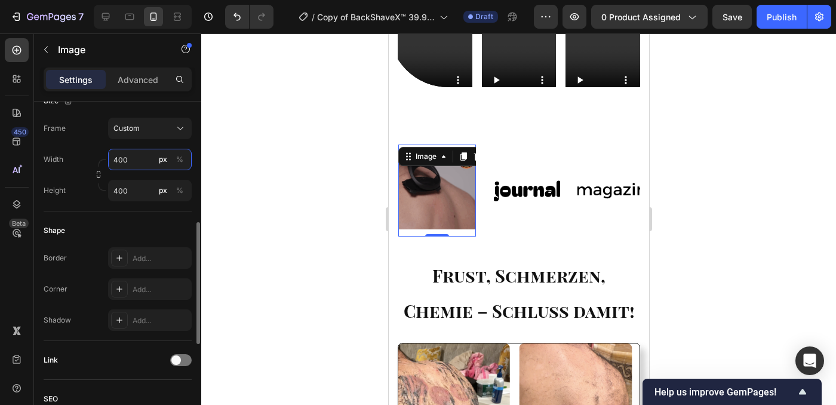
click at [103, 158] on div "Width 400 px %" at bounding box center [118, 159] width 148 height 21
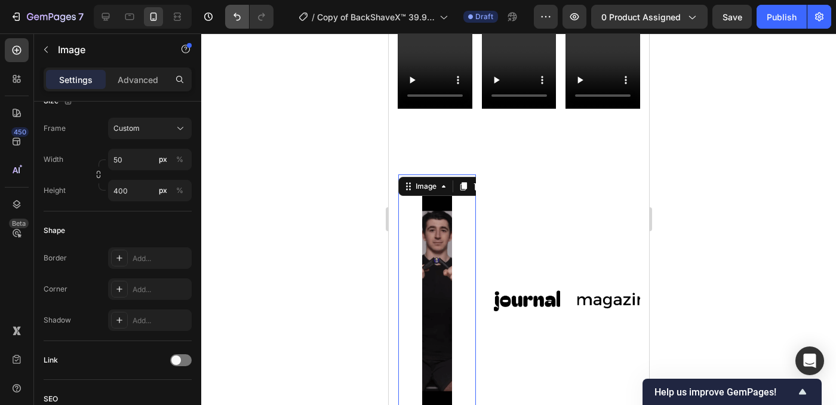
click at [242, 23] on button "Undo/Redo" at bounding box center [237, 17] width 24 height 24
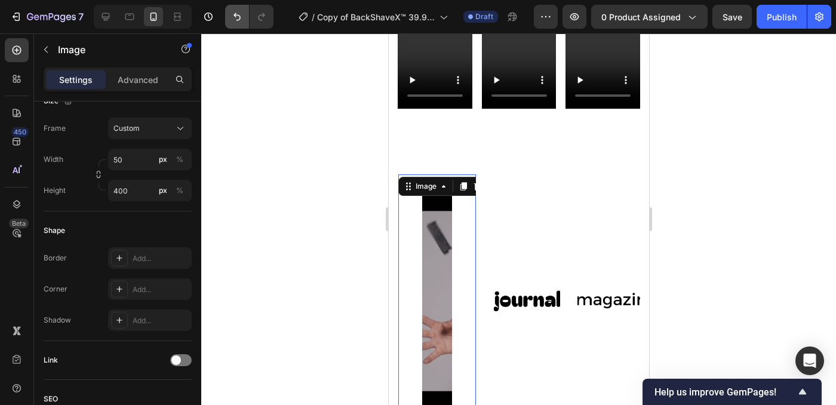
click at [242, 23] on button "Undo/Redo" at bounding box center [237, 17] width 24 height 24
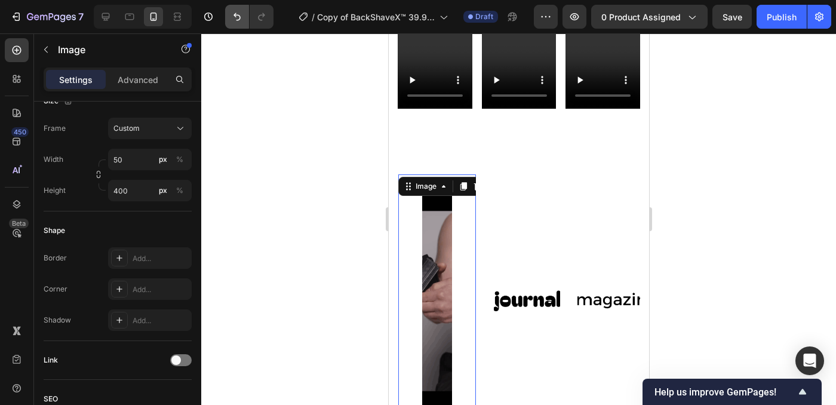
click at [242, 23] on button "Undo/Redo" at bounding box center [237, 17] width 24 height 24
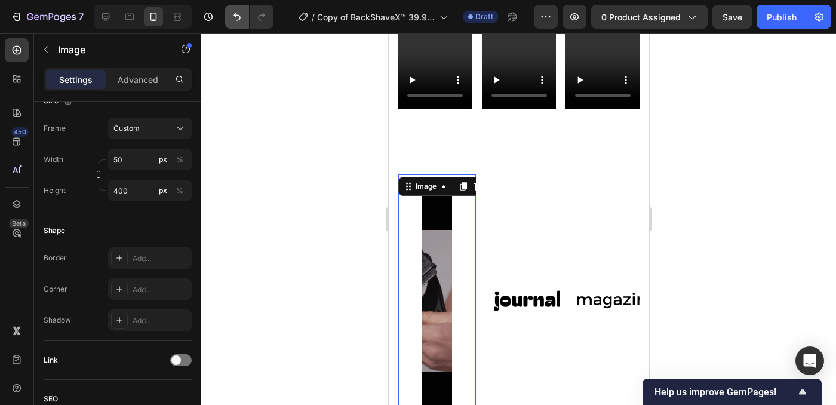
click at [242, 23] on button "Undo/Redo" at bounding box center [237, 17] width 24 height 24
type input "100"
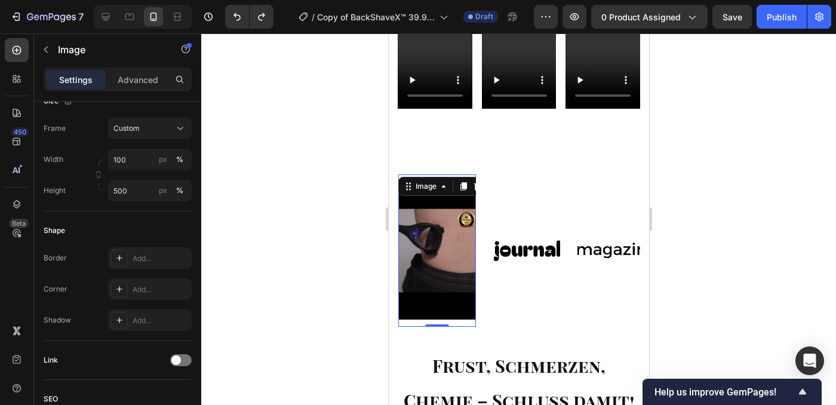
click at [463, 217] on img at bounding box center [437, 250] width 78 height 138
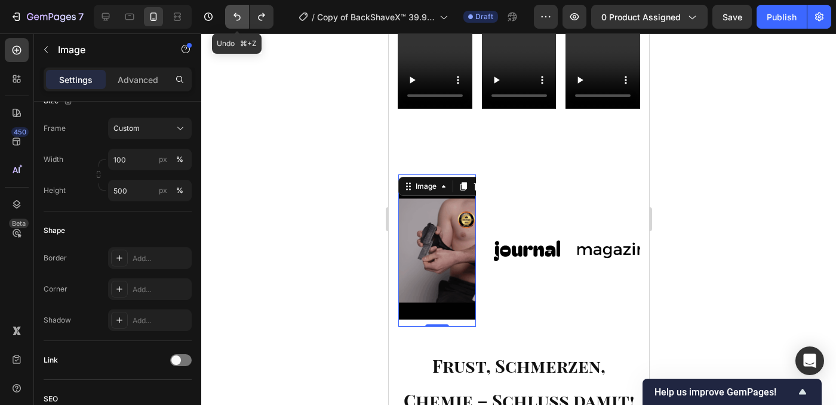
click at [233, 13] on icon "Undo/Redo" at bounding box center [237, 17] width 12 height 12
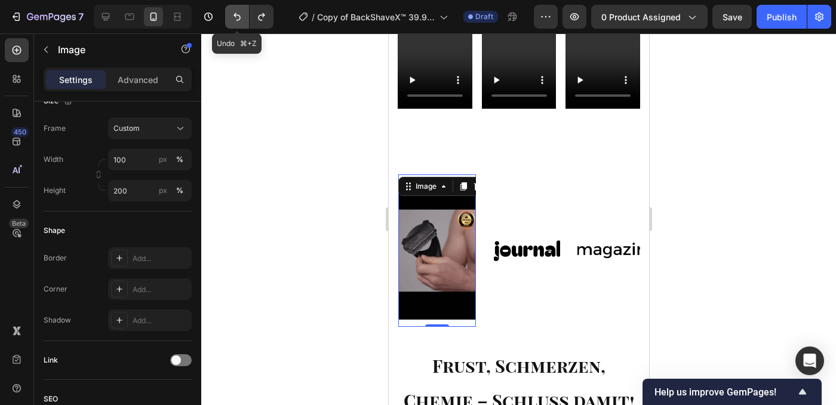
type input "100"
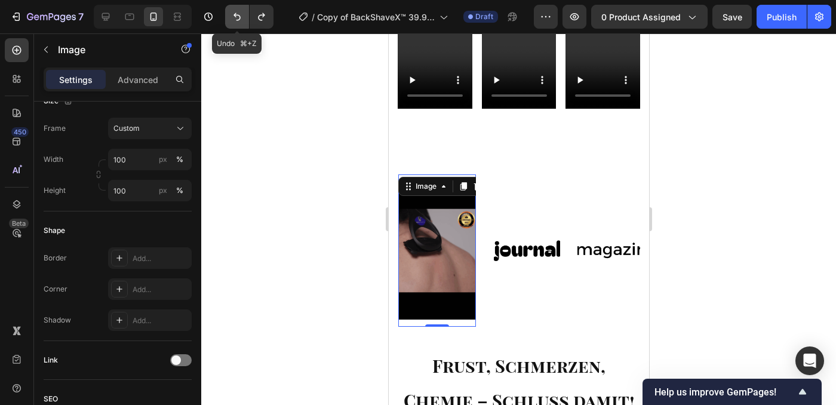
click at [233, 13] on icon "Undo/Redo" at bounding box center [237, 17] width 12 height 12
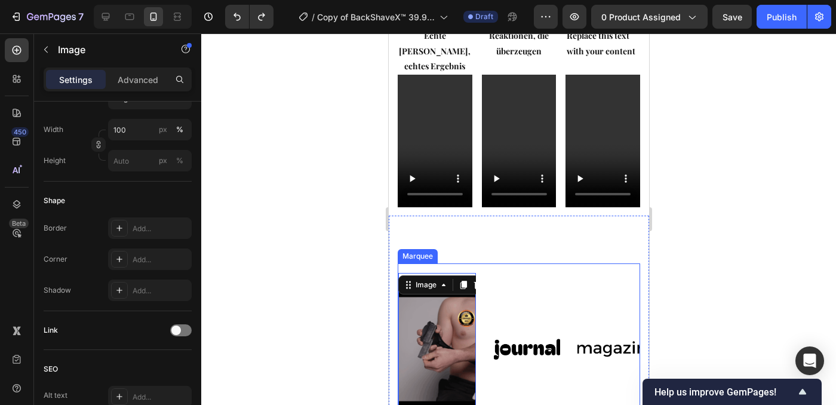
scroll to position [1140, 0]
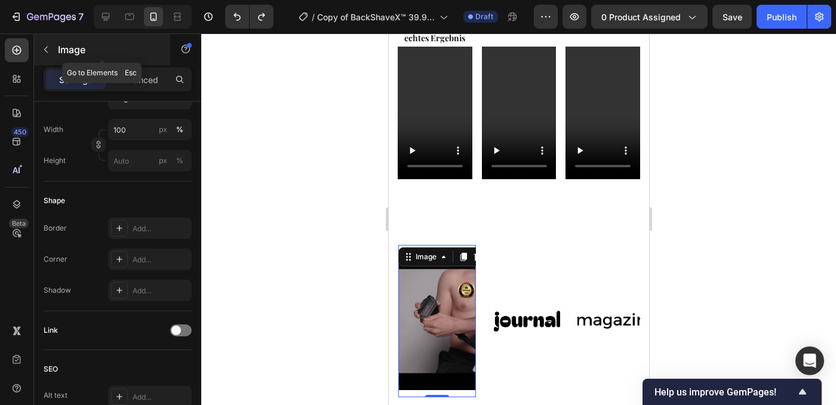
click at [56, 44] on div "Image" at bounding box center [102, 49] width 136 height 31
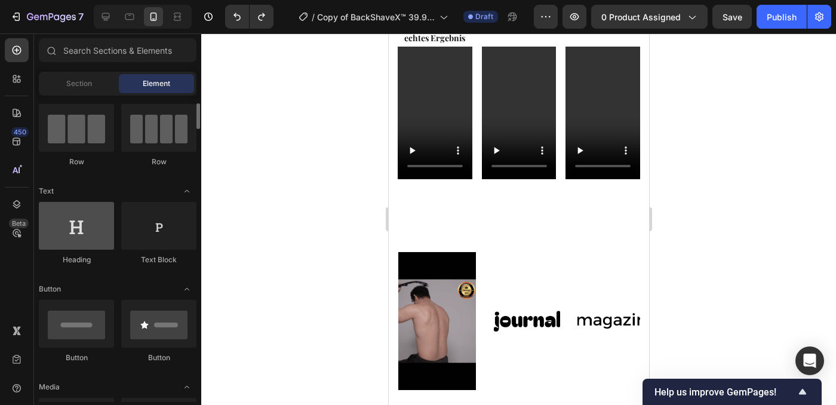
scroll to position [0, 0]
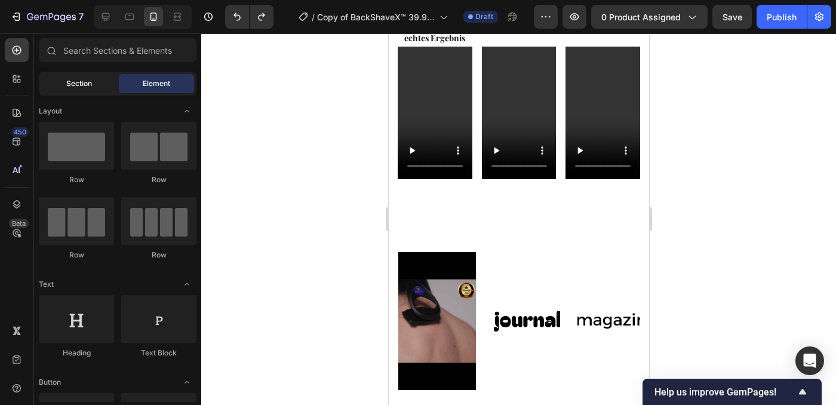
click at [54, 85] on div "Section" at bounding box center [78, 83] width 75 height 19
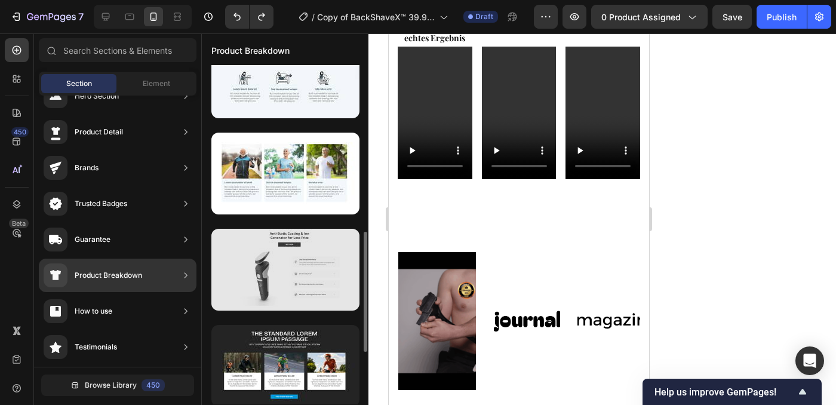
scroll to position [430, 0]
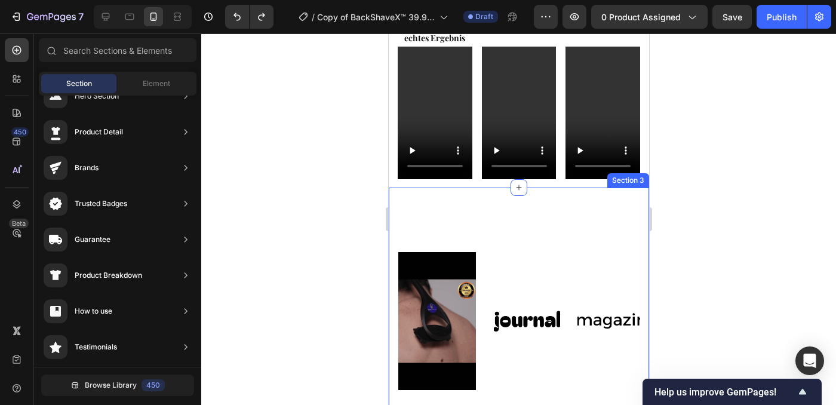
drag, startPoint x: 710, startPoint y: 206, endPoint x: 710, endPoint y: 217, distance: 10.8
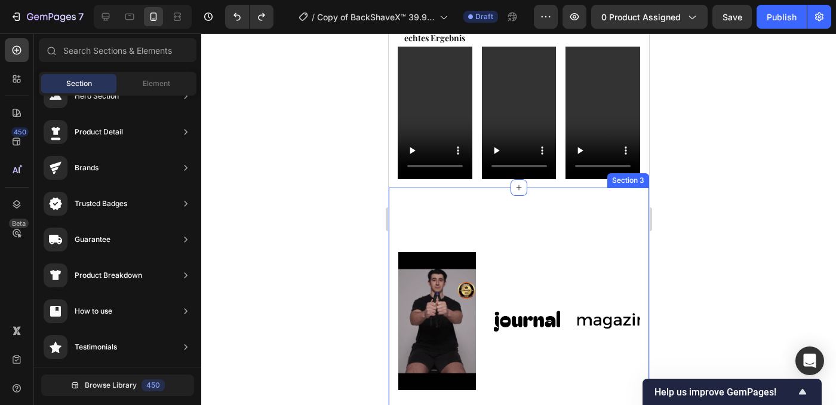
click at [710, 217] on div at bounding box center [518, 218] width 635 height 371
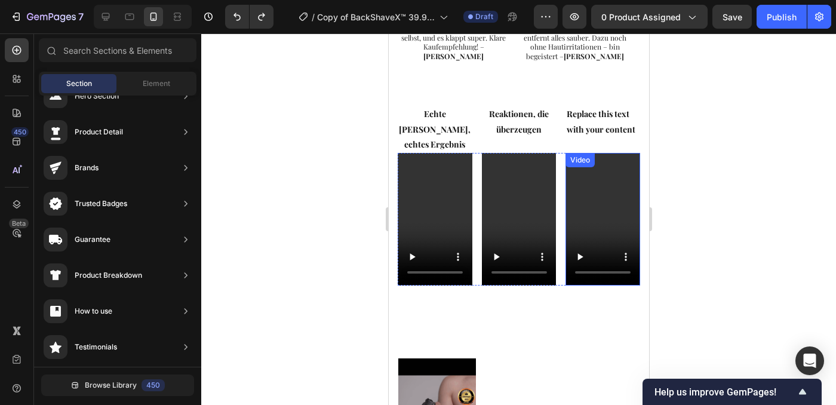
scroll to position [957, 0]
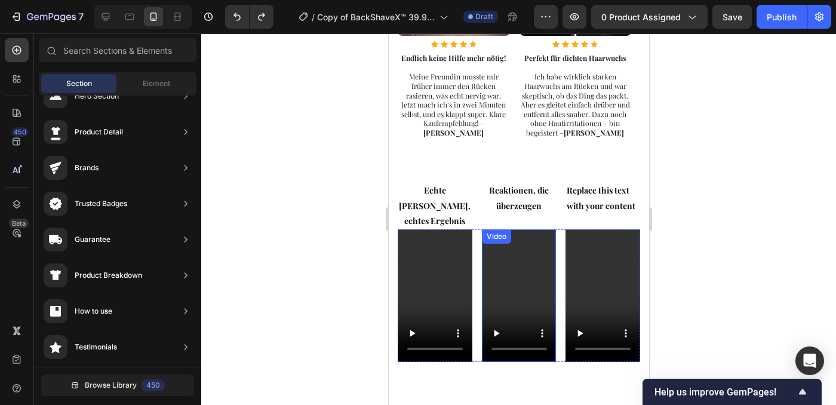
click at [509, 263] on video at bounding box center [518, 295] width 75 height 133
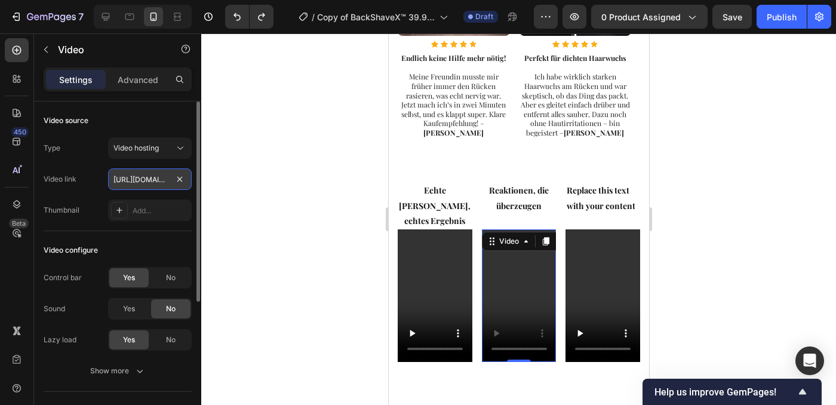
click at [150, 180] on input "[URL][DOMAIN_NAME]" at bounding box center [150, 178] width 84 height 21
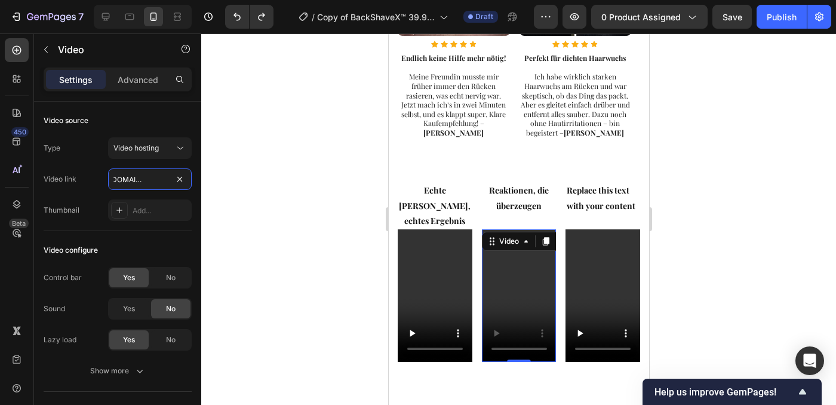
type input "[URL][DOMAIN_NAME]"
click at [524, 272] on video at bounding box center [518, 295] width 75 height 133
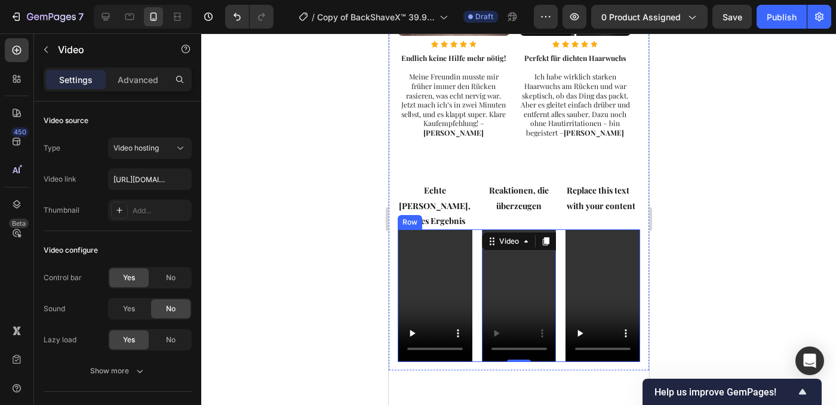
scroll to position [980, 0]
